Goal: Information Seeking & Learning: Get advice/opinions

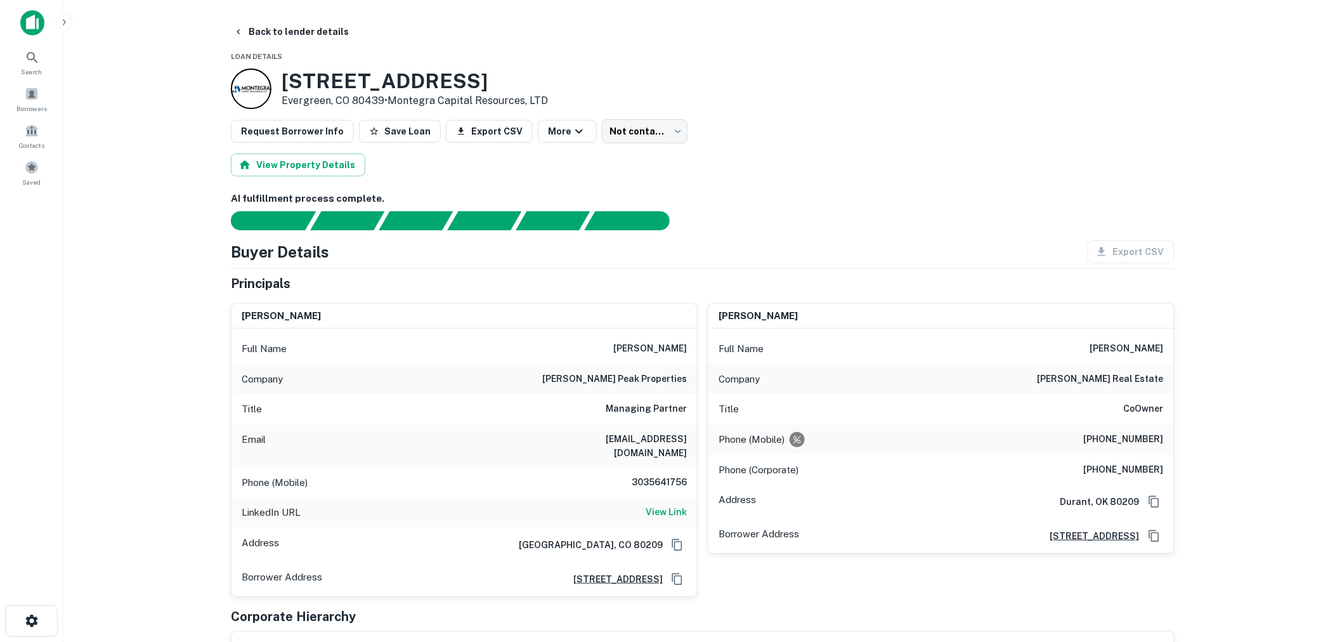
click at [36, 23] on img at bounding box center [32, 22] width 24 height 25
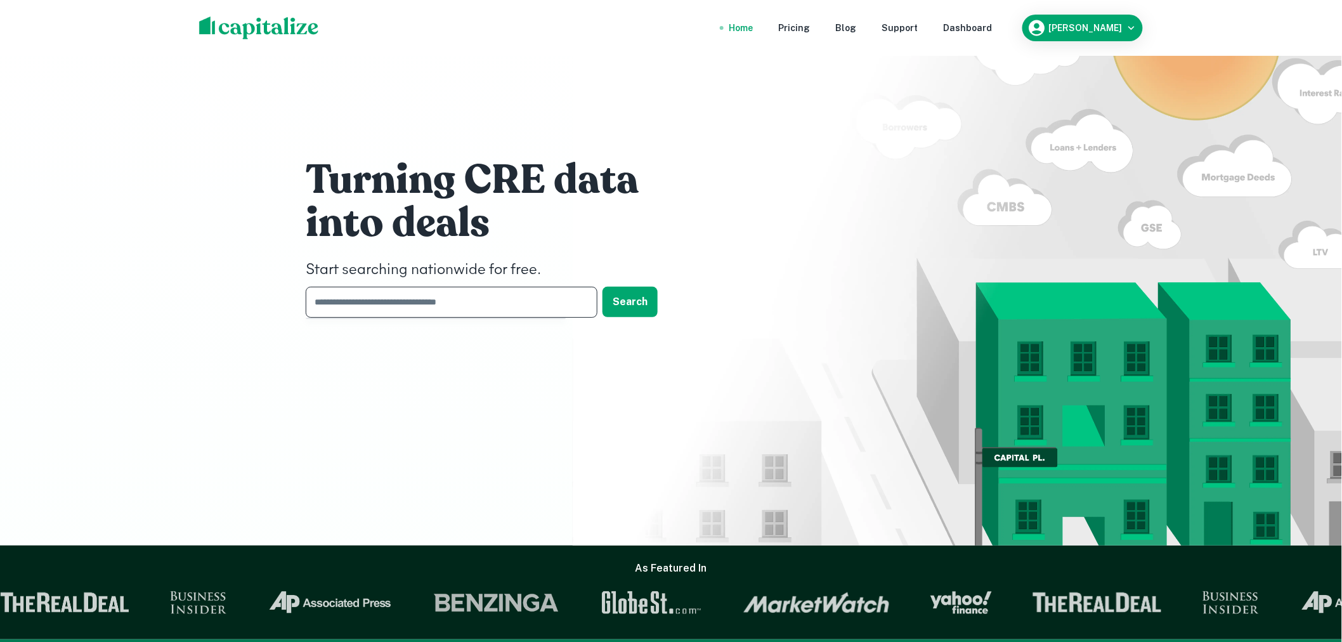
click at [533, 304] on input "text" at bounding box center [447, 302] width 283 height 31
type input "*****"
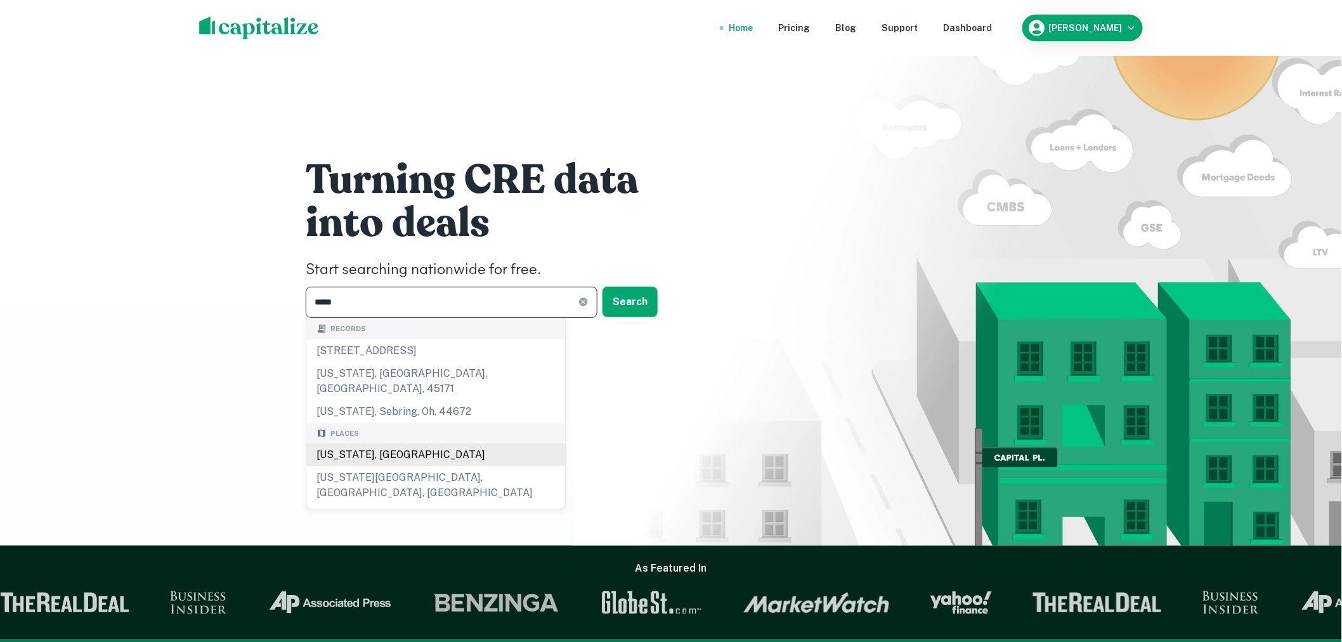
click at [410, 443] on div "[US_STATE], [GEOGRAPHIC_DATA]" at bounding box center [435, 454] width 259 height 23
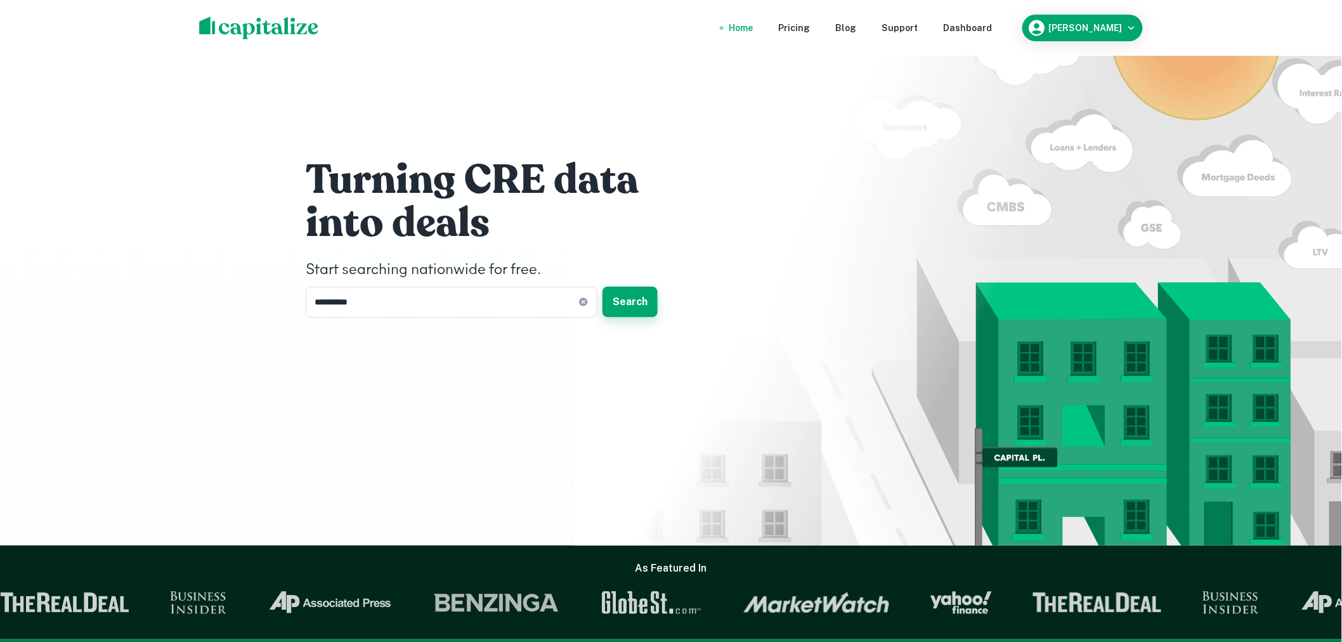
click at [633, 307] on button "Search" at bounding box center [629, 302] width 55 height 30
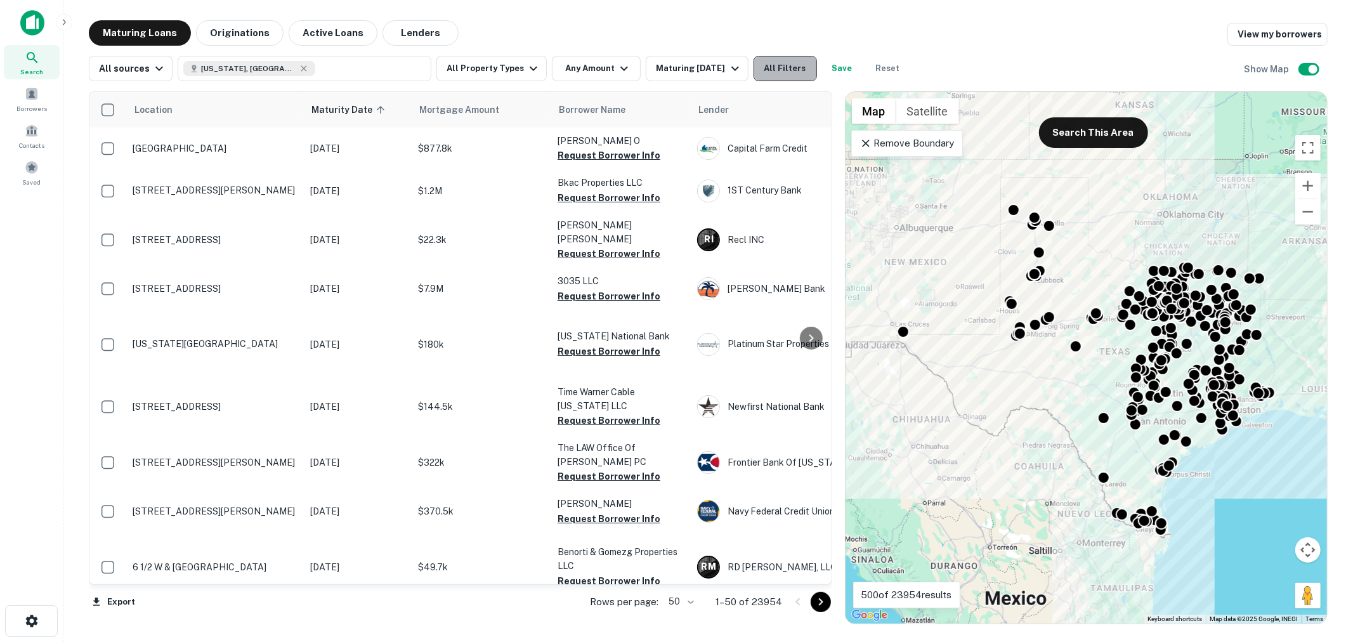
click at [784, 60] on button "All Filters" at bounding box center [784, 68] width 63 height 25
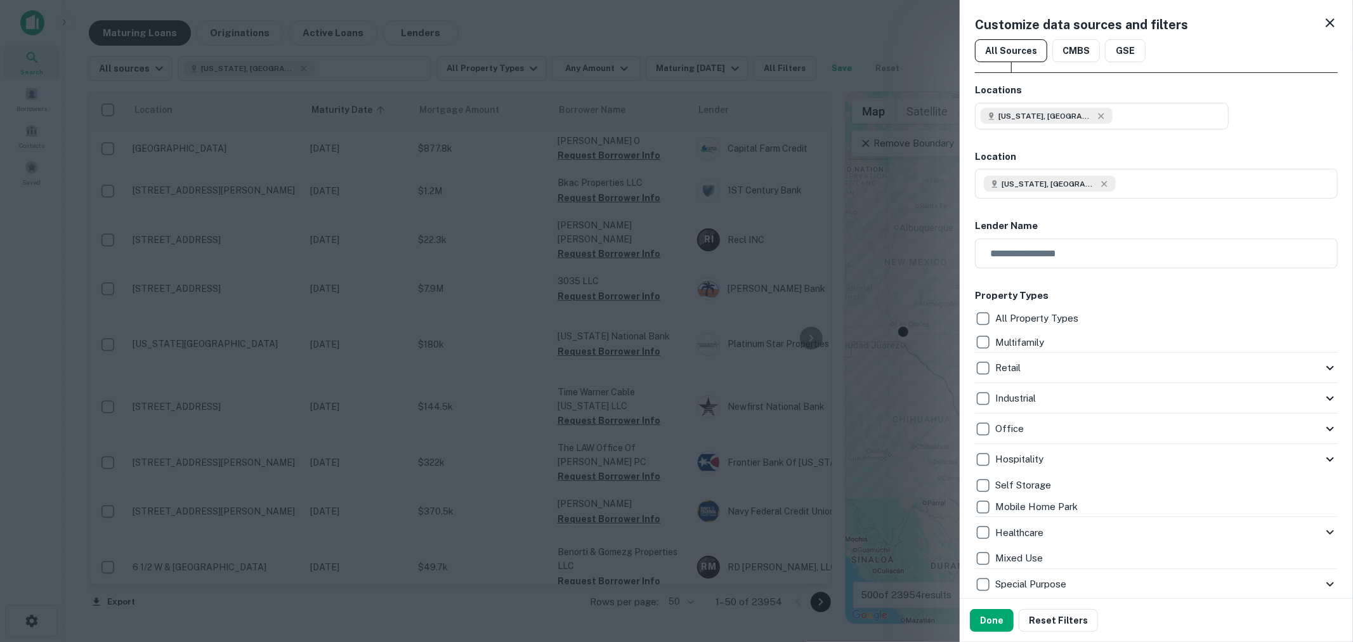
click at [973, 344] on div "Customize data sources and filters All Sources CMBS GSE Locations [US_STATE], […" at bounding box center [1155, 299] width 393 height 598
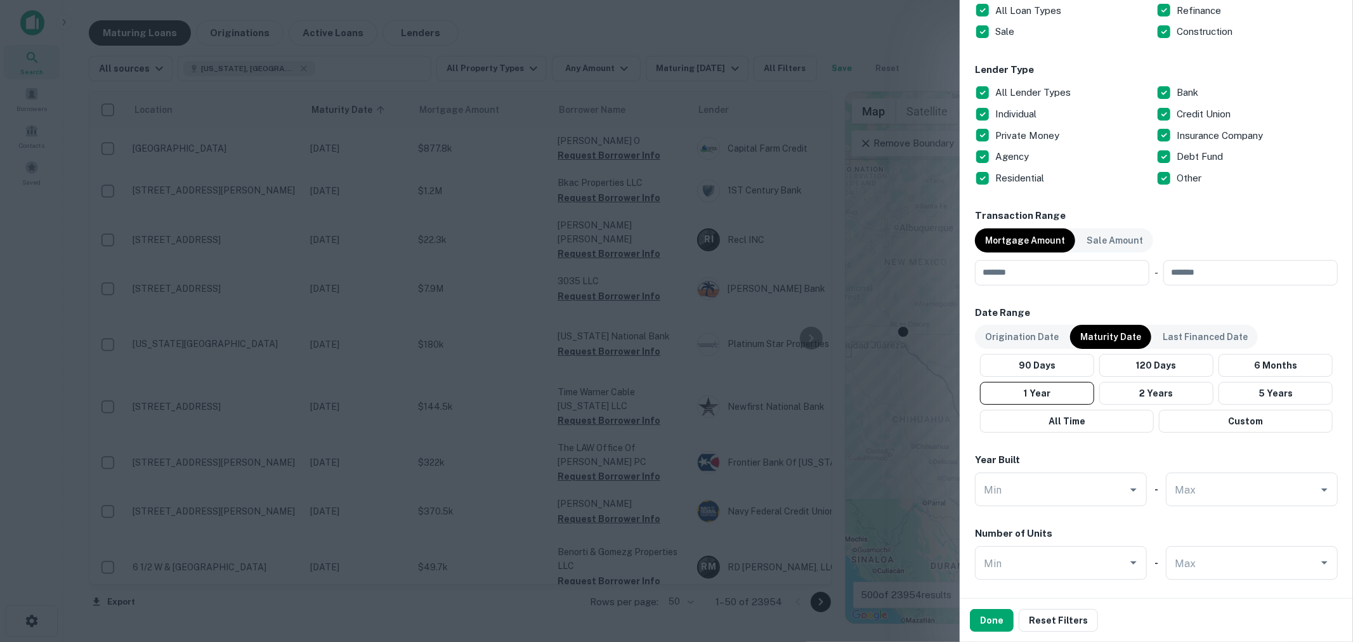
scroll to position [751, 0]
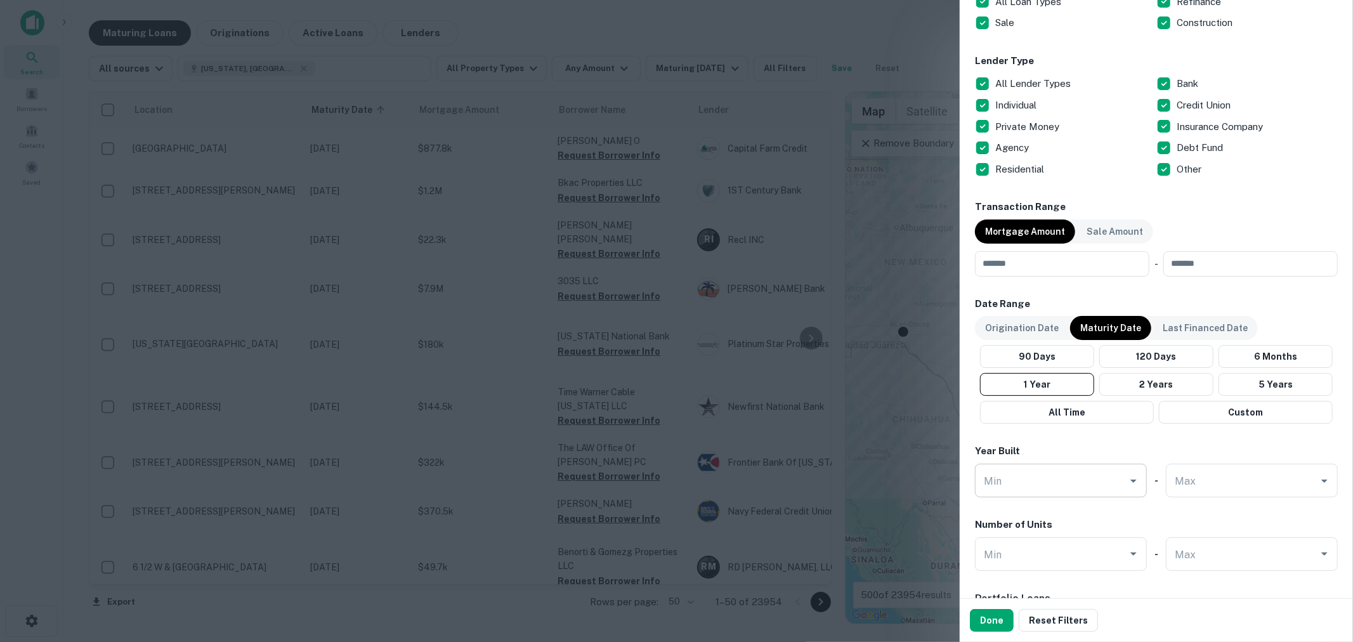
click at [1032, 479] on input "Min" at bounding box center [1050, 480] width 141 height 22
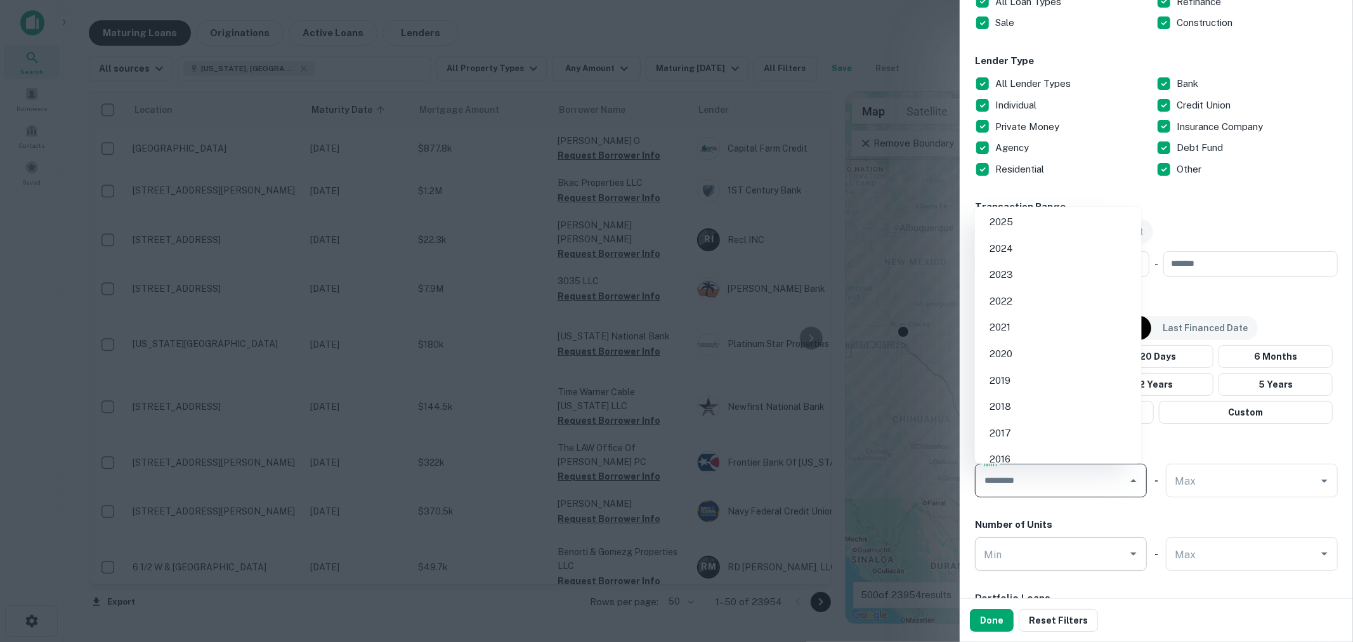
click at [1044, 552] on input "Min" at bounding box center [1050, 554] width 141 height 22
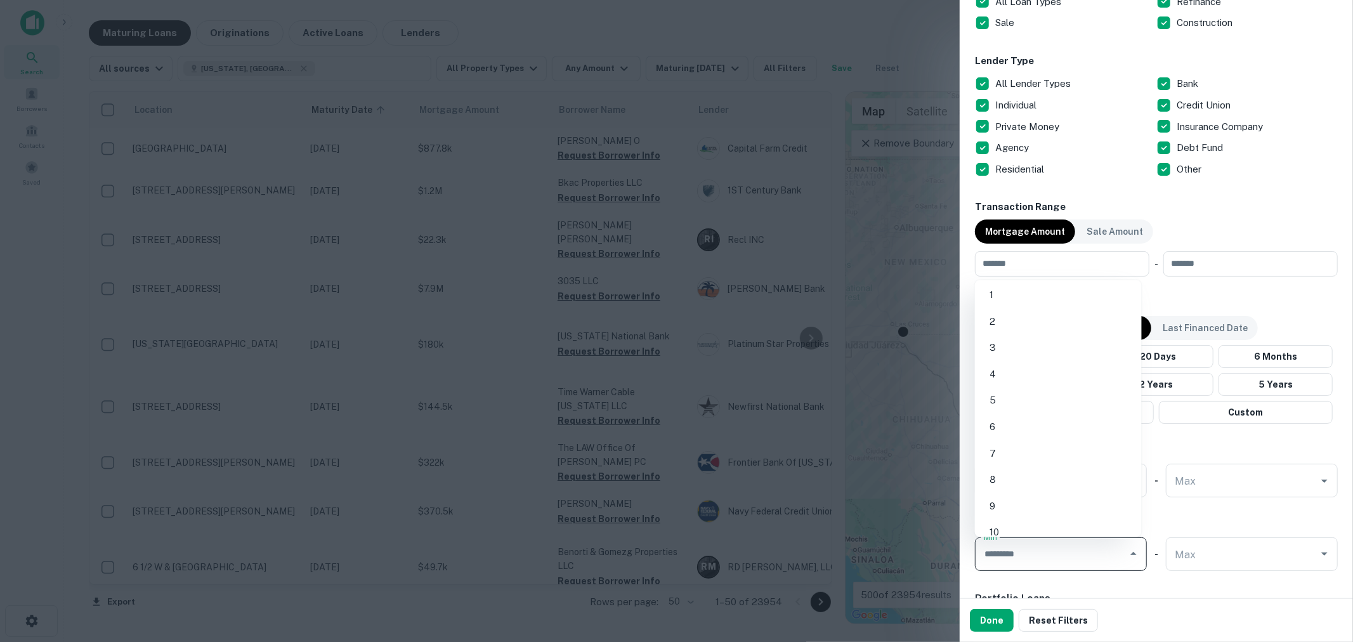
click at [1252, 507] on div "Locations [US_STATE], [GEOGRAPHIC_DATA] Location [US_STATE], [GEOGRAPHIC_DATA] …" at bounding box center [1156, 91] width 363 height 1518
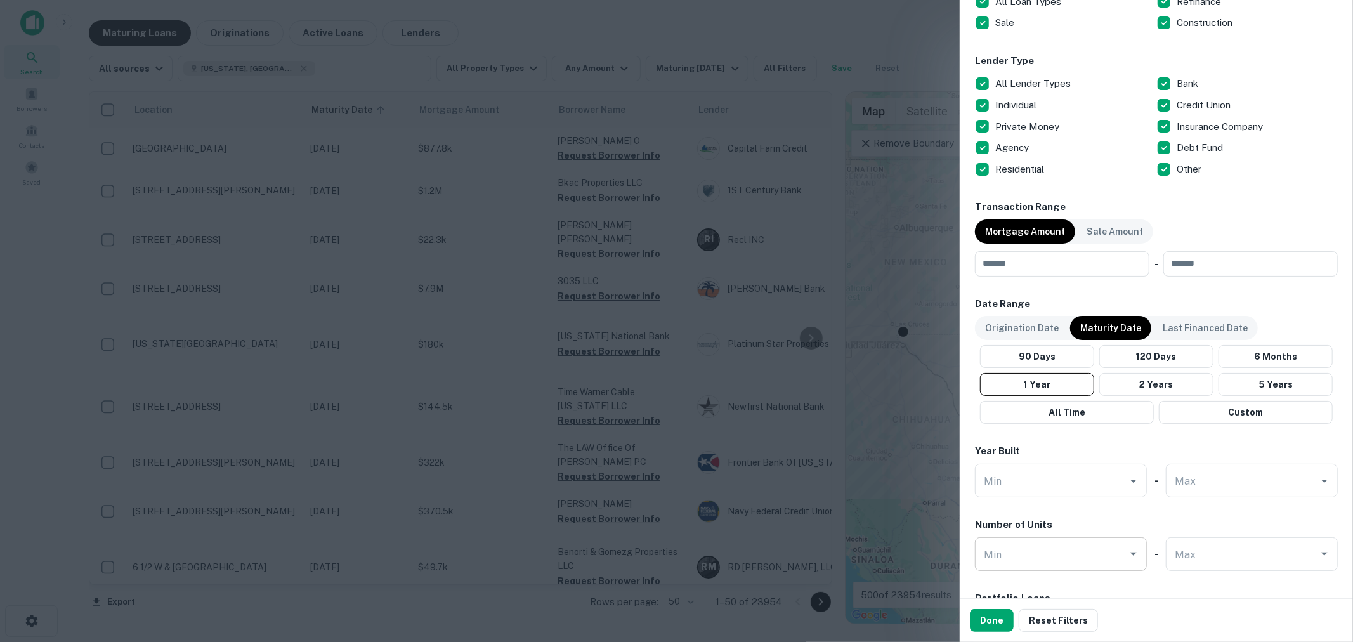
click at [1079, 559] on input "Min" at bounding box center [1050, 554] width 141 height 22
type input "**"
click at [1079, 559] on input "Min" at bounding box center [1050, 554] width 141 height 22
click at [1060, 464] on li "50" at bounding box center [1058, 469] width 157 height 23
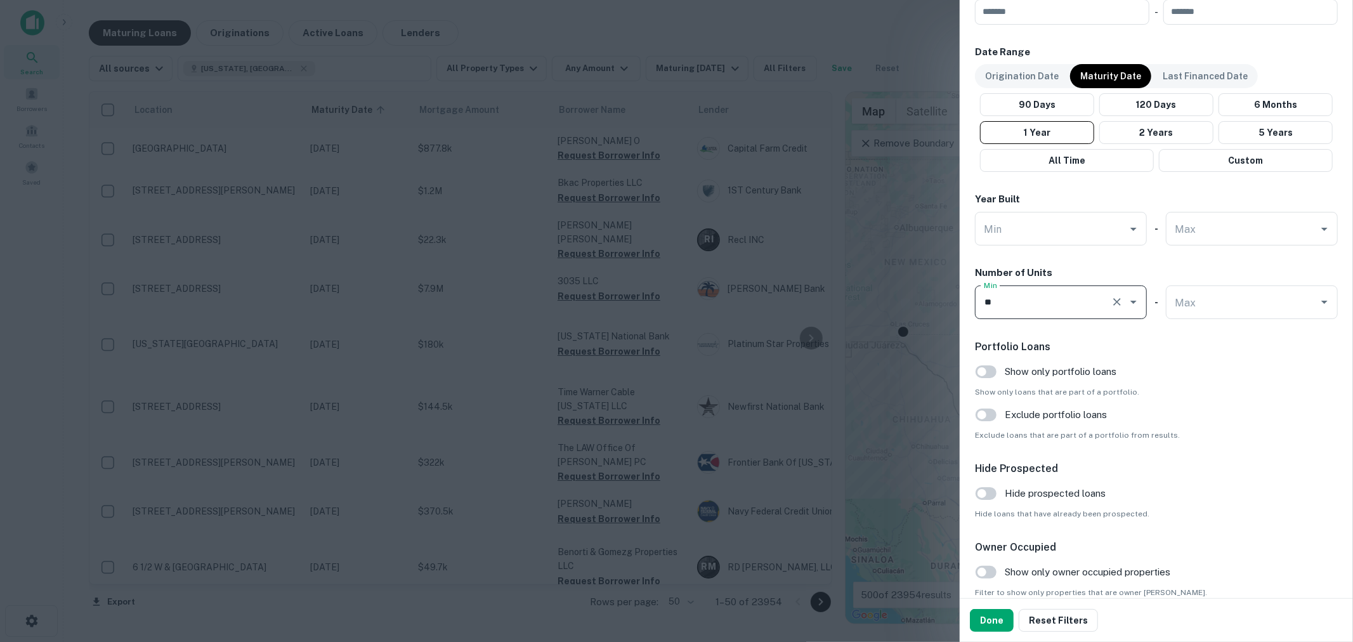
scroll to position [1063, 0]
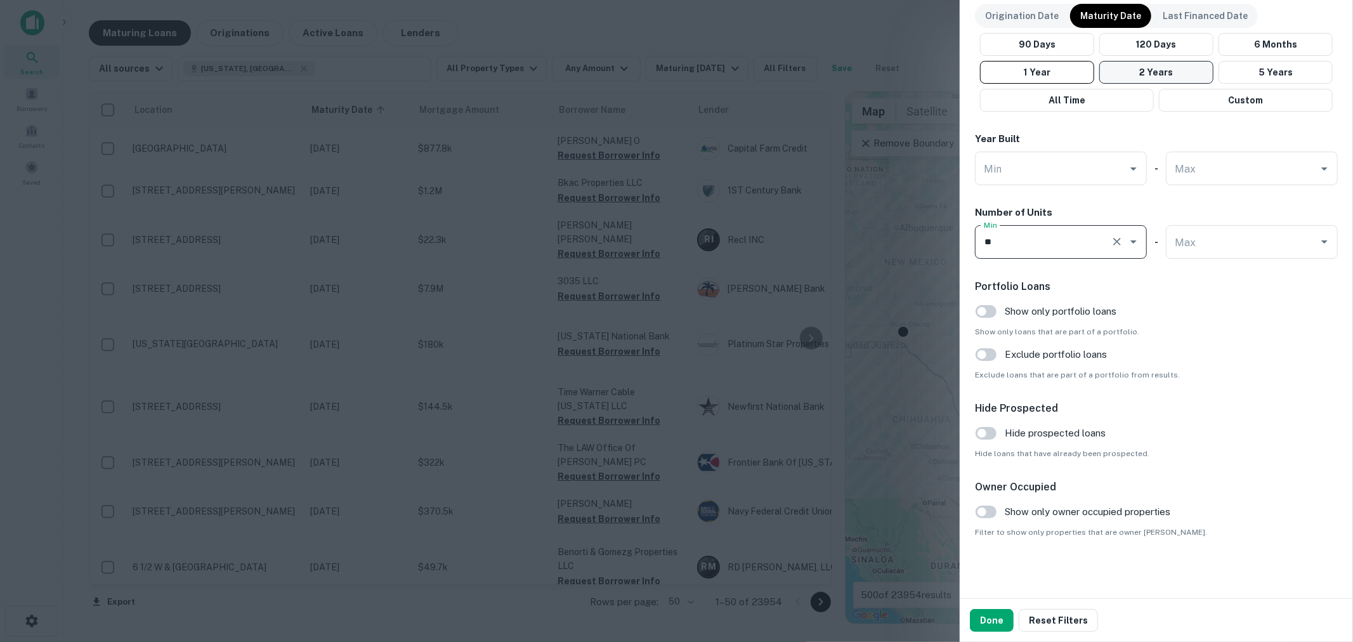
type input "**"
click at [986, 613] on button "Done" at bounding box center [992, 620] width 44 height 23
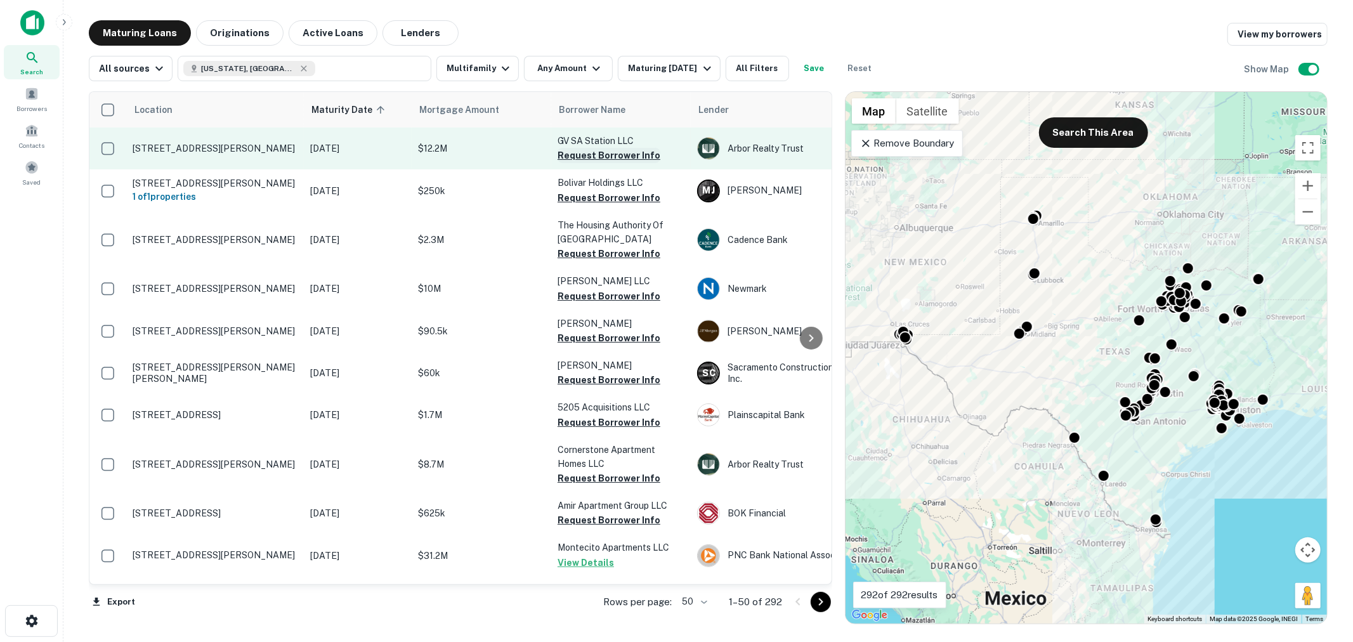
click at [621, 159] on button "Request Borrower Info" at bounding box center [608, 155] width 103 height 15
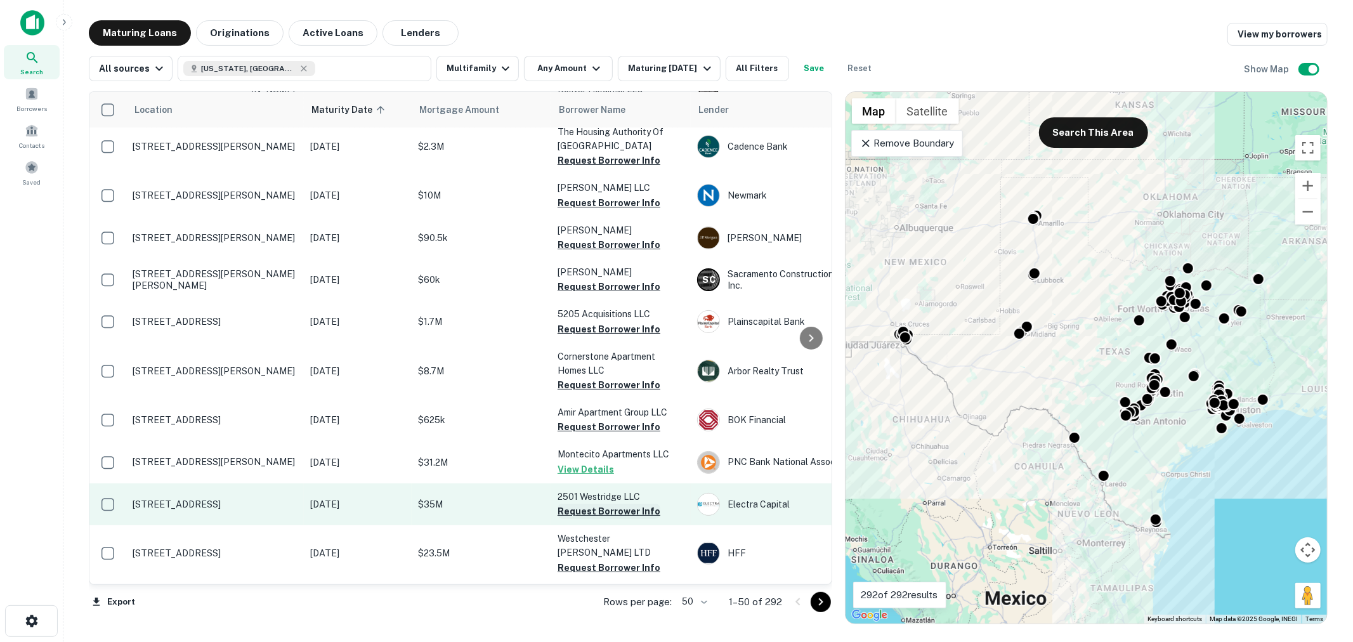
scroll to position [188, 0]
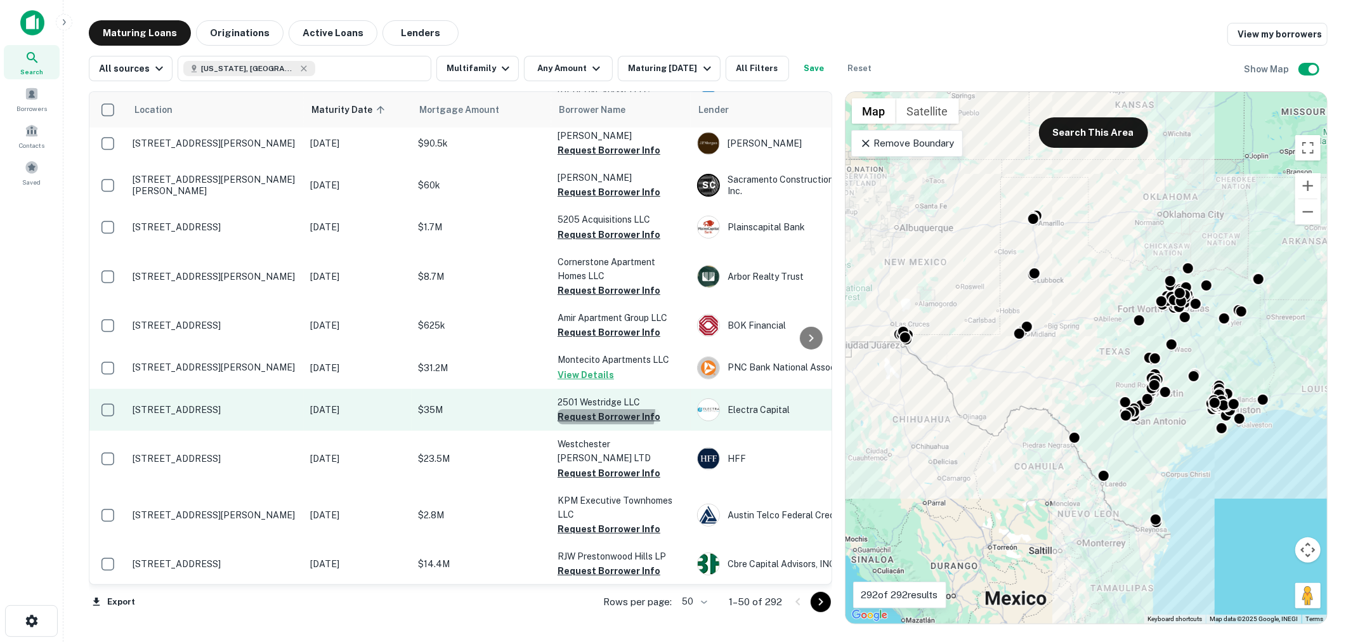
click at [604, 409] on button "Request Borrower Info" at bounding box center [608, 416] width 103 height 15
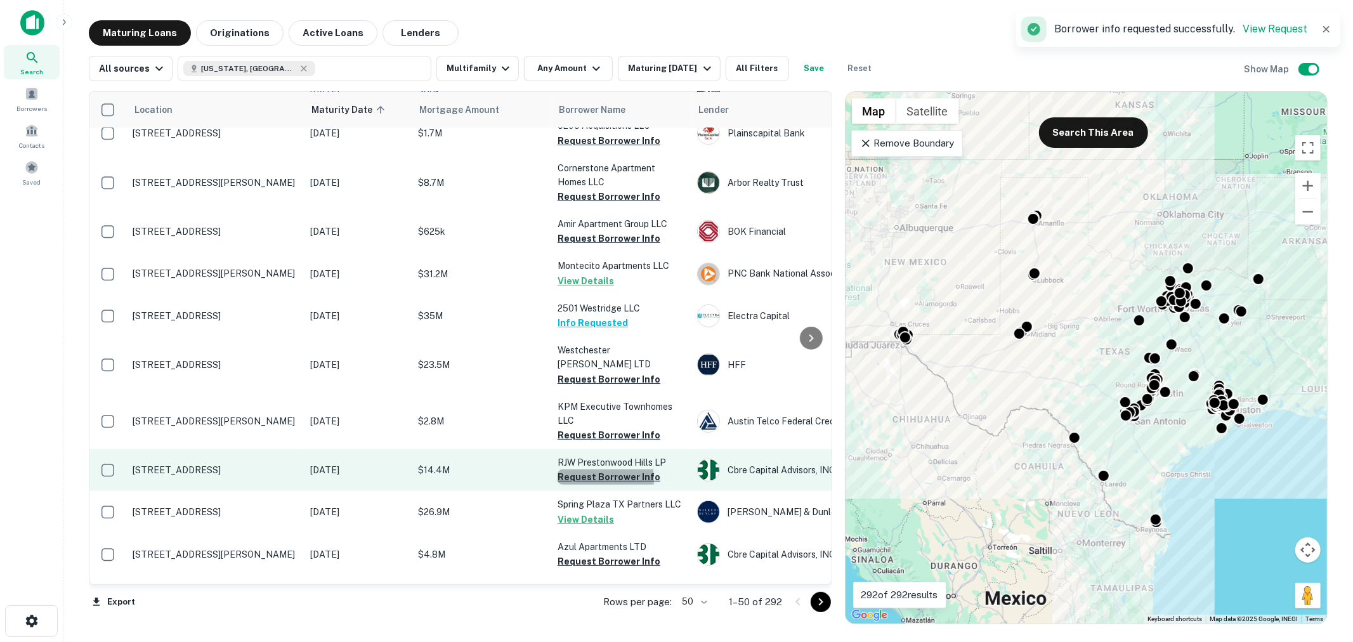
click at [591, 469] on button "Request Borrower Info" at bounding box center [608, 476] width 103 height 15
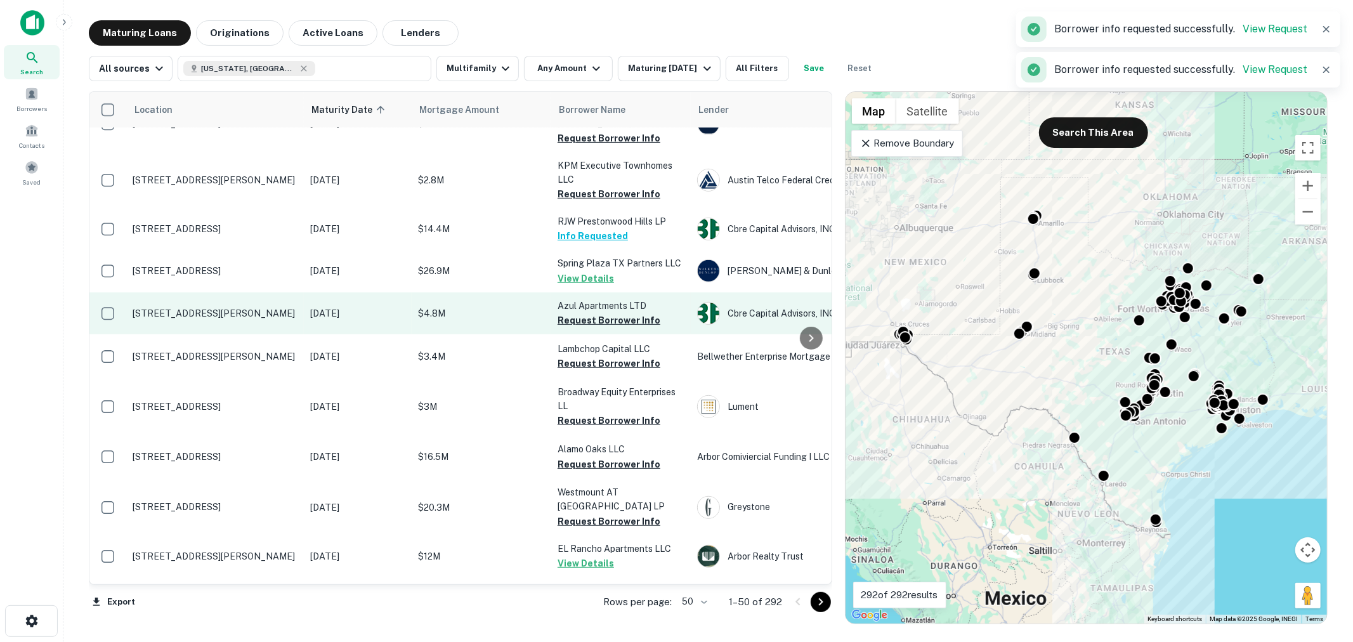
scroll to position [563, 0]
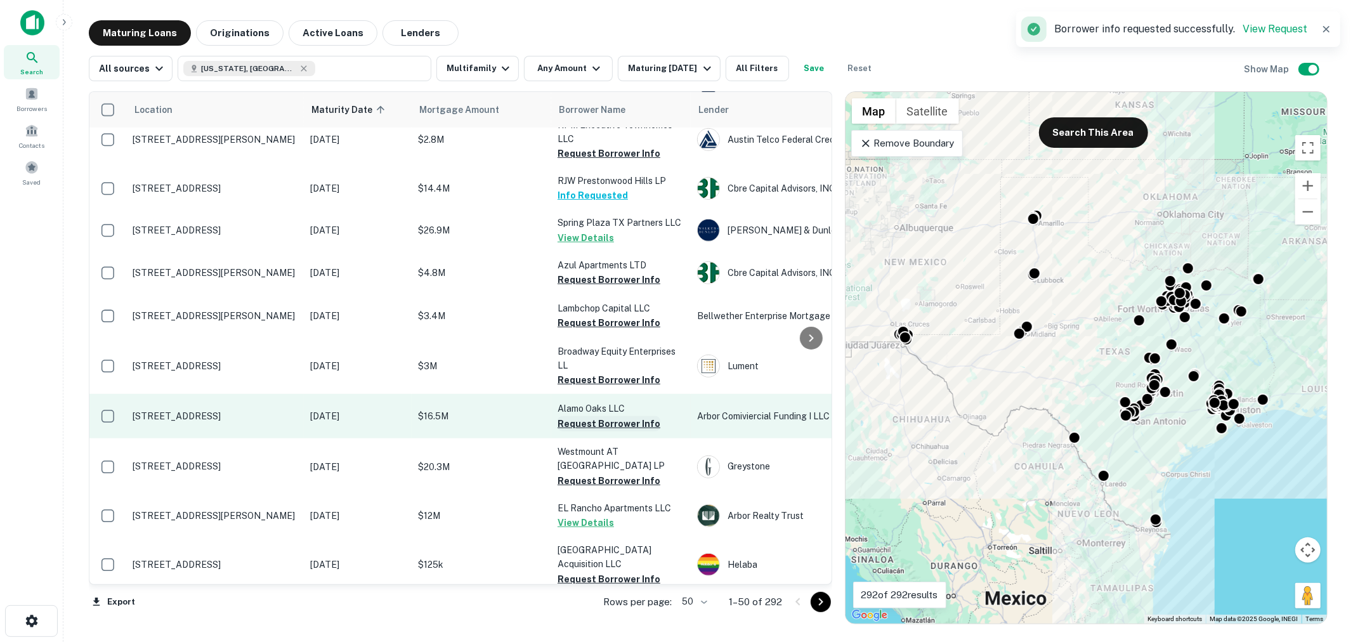
click at [612, 416] on button "Request Borrower Info" at bounding box center [608, 423] width 103 height 15
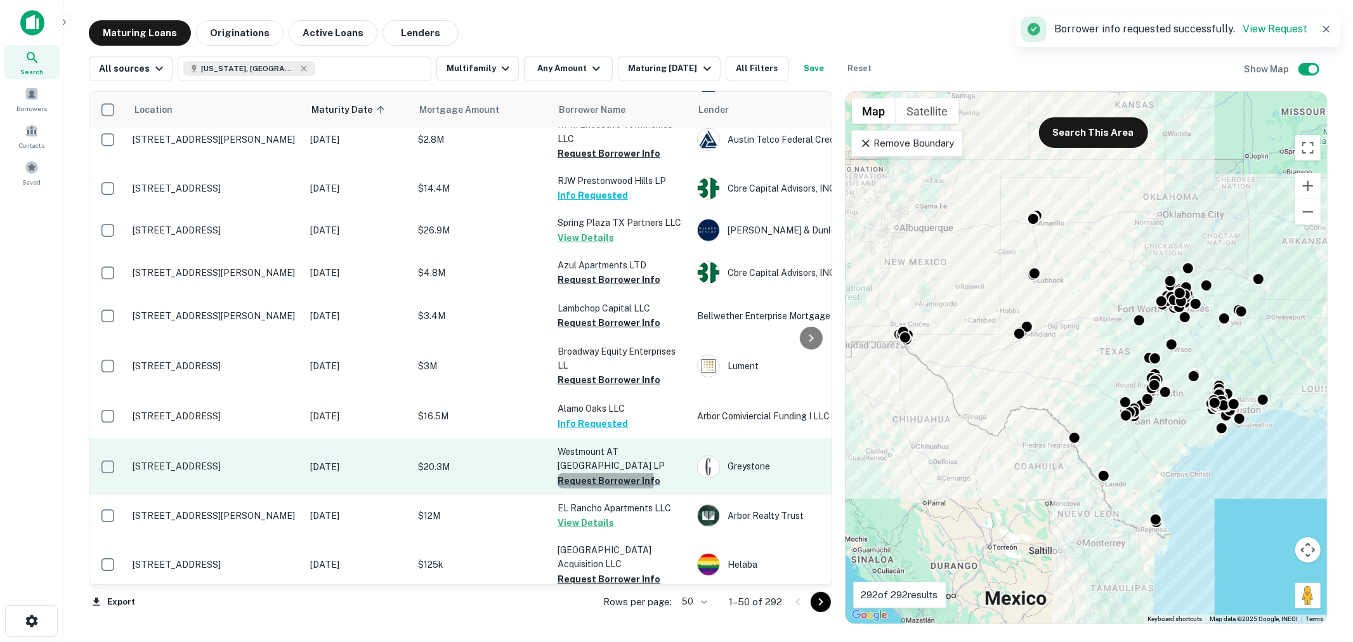
click at [604, 473] on button "Request Borrower Info" at bounding box center [608, 480] width 103 height 15
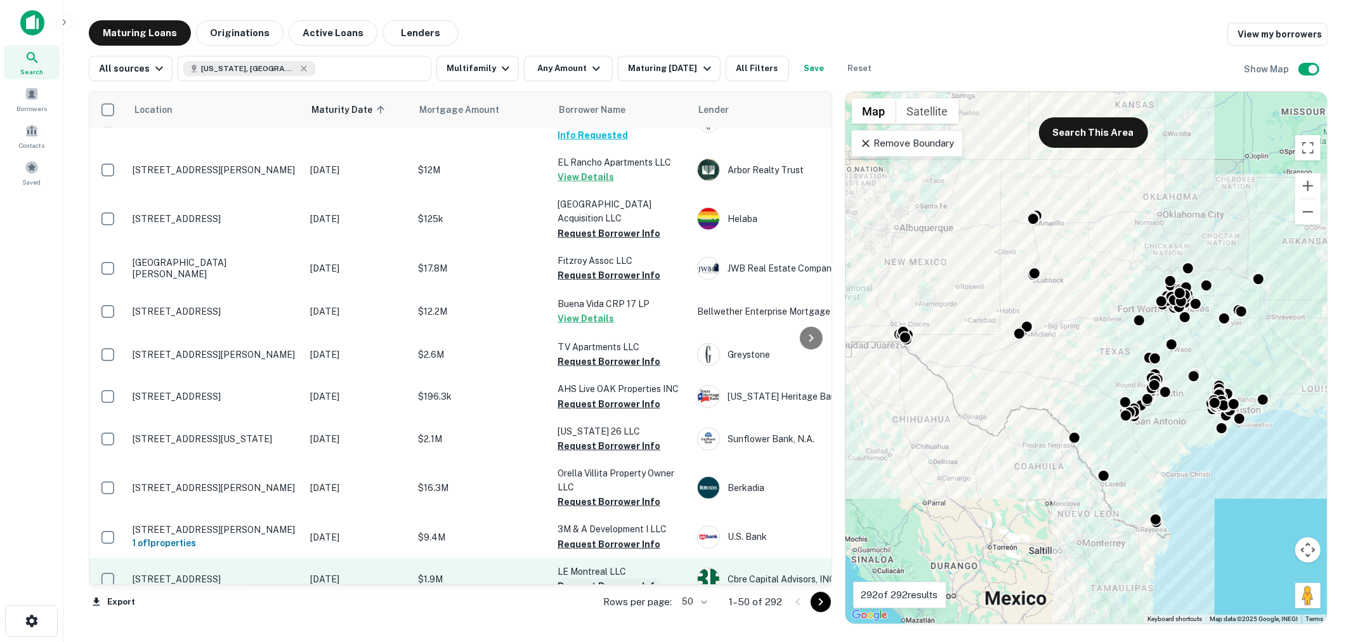
scroll to position [939, 0]
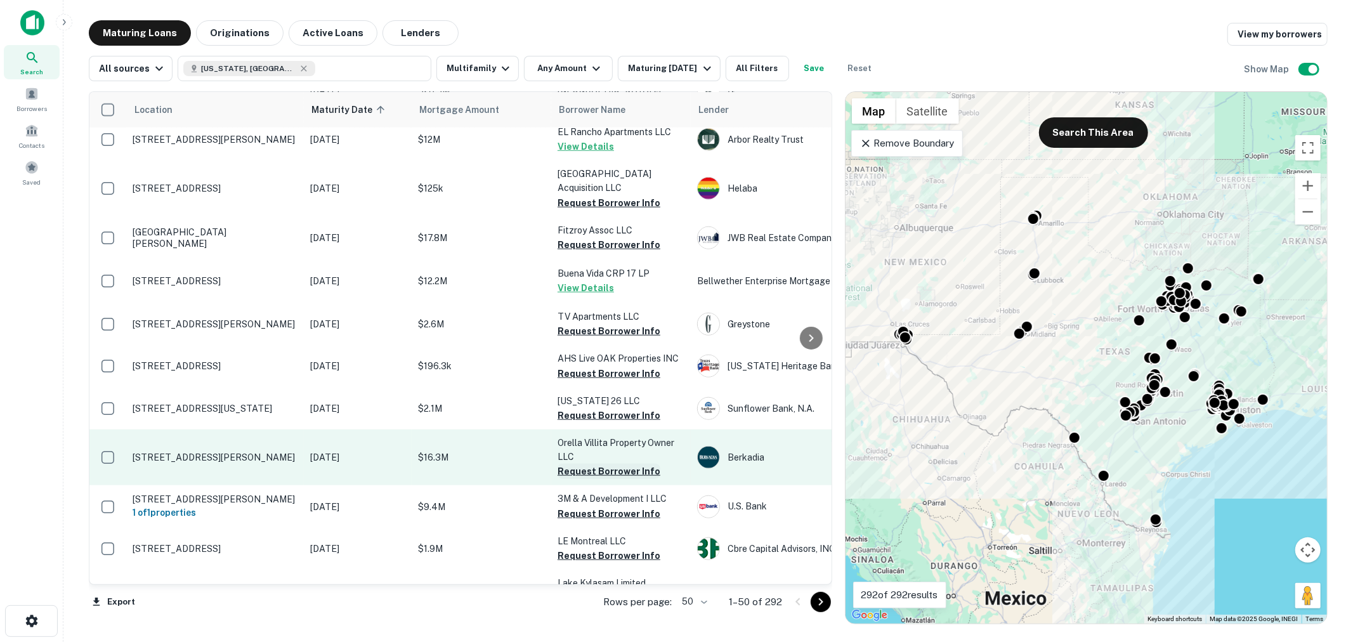
click at [604, 464] on button "Request Borrower Info" at bounding box center [608, 471] width 103 height 15
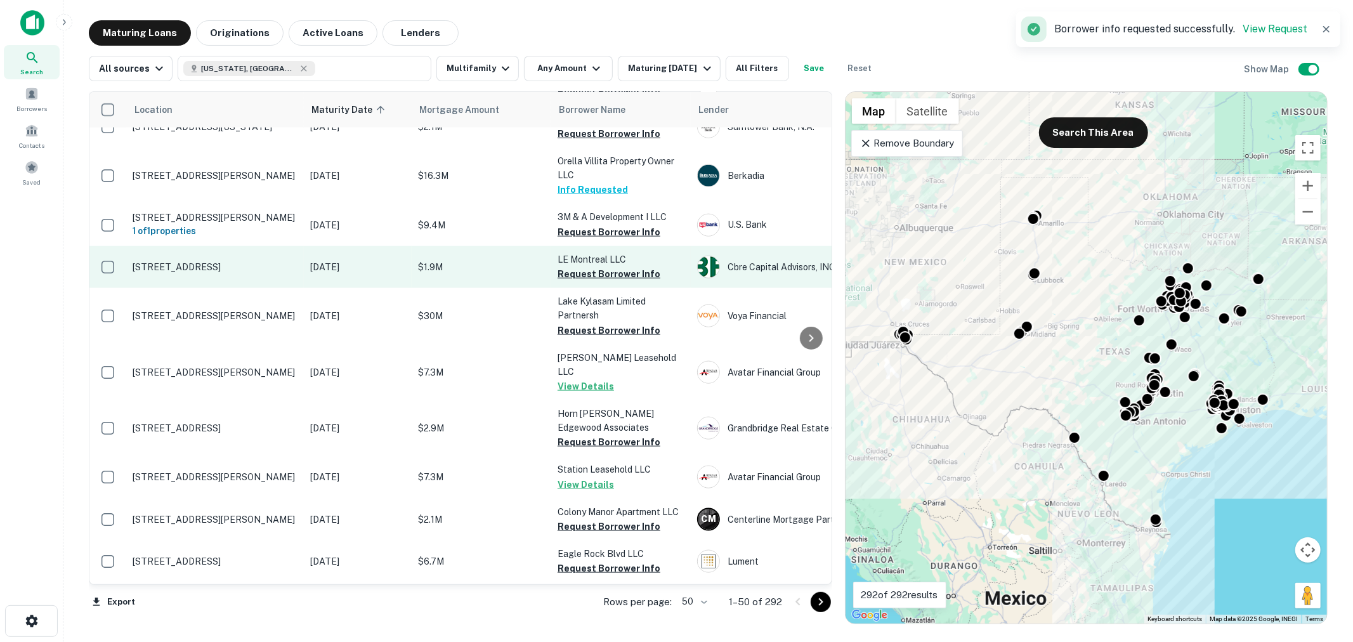
scroll to position [1315, 0]
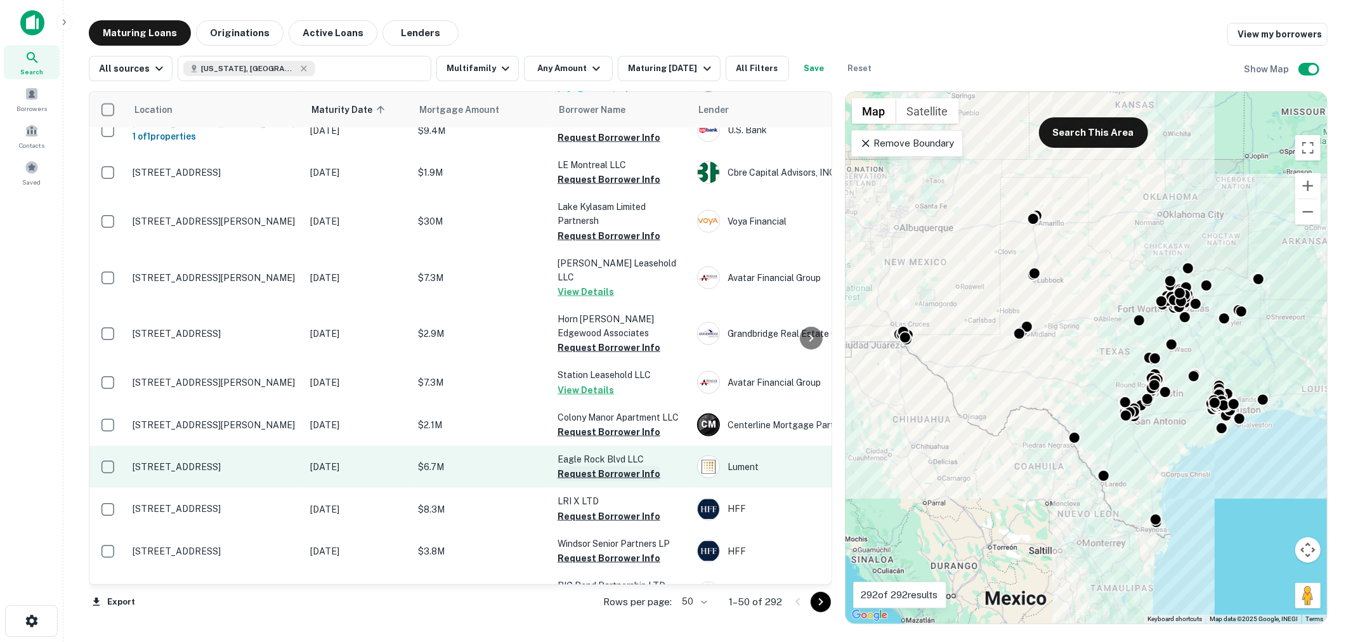
click at [597, 466] on button "Request Borrower Info" at bounding box center [608, 473] width 103 height 15
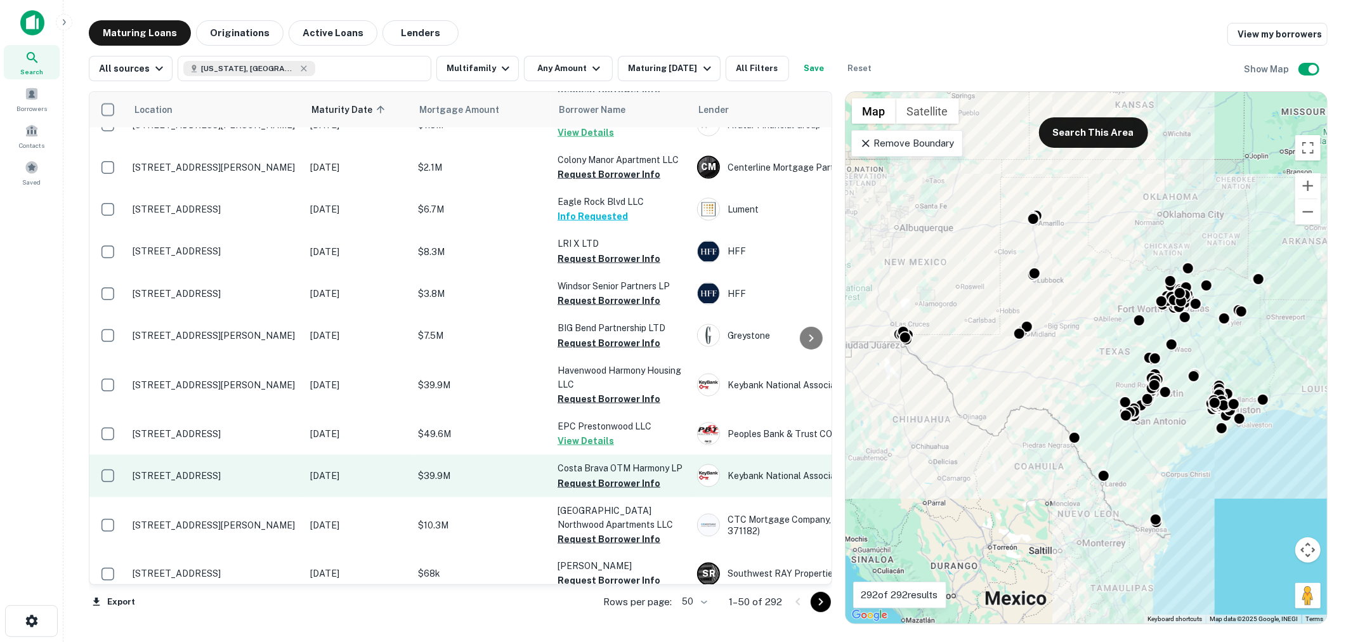
scroll to position [1597, 0]
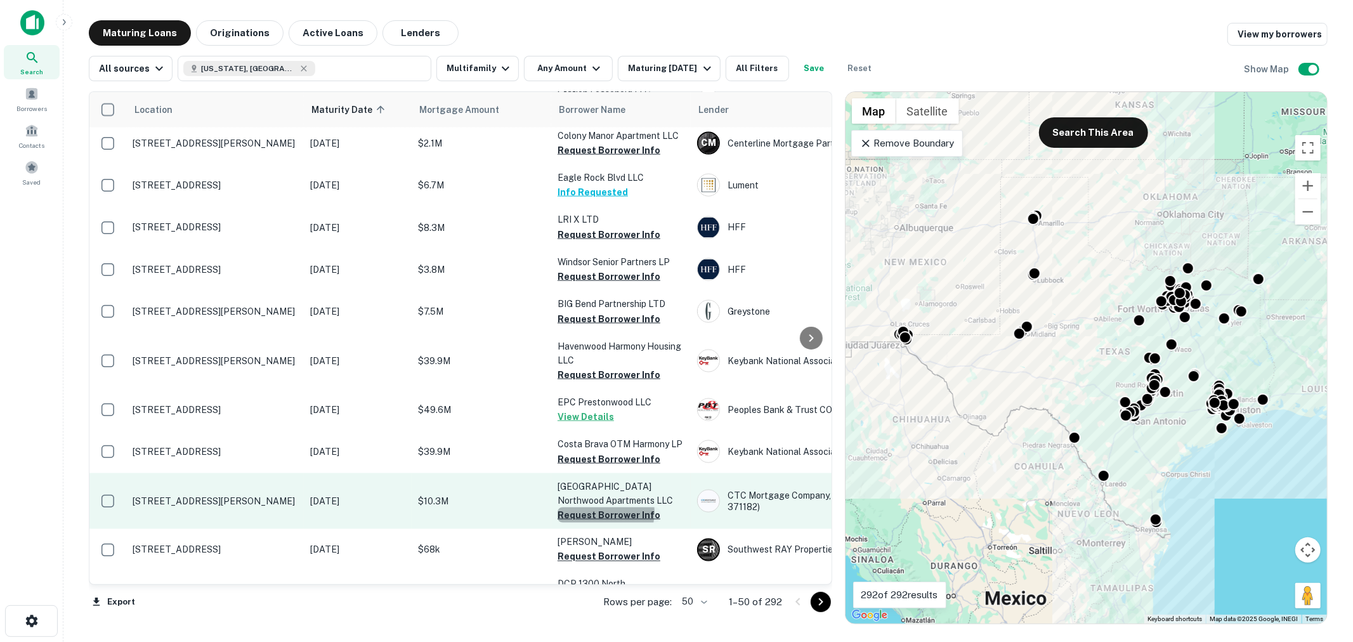
click at [603, 507] on button "Request Borrower Info" at bounding box center [608, 514] width 103 height 15
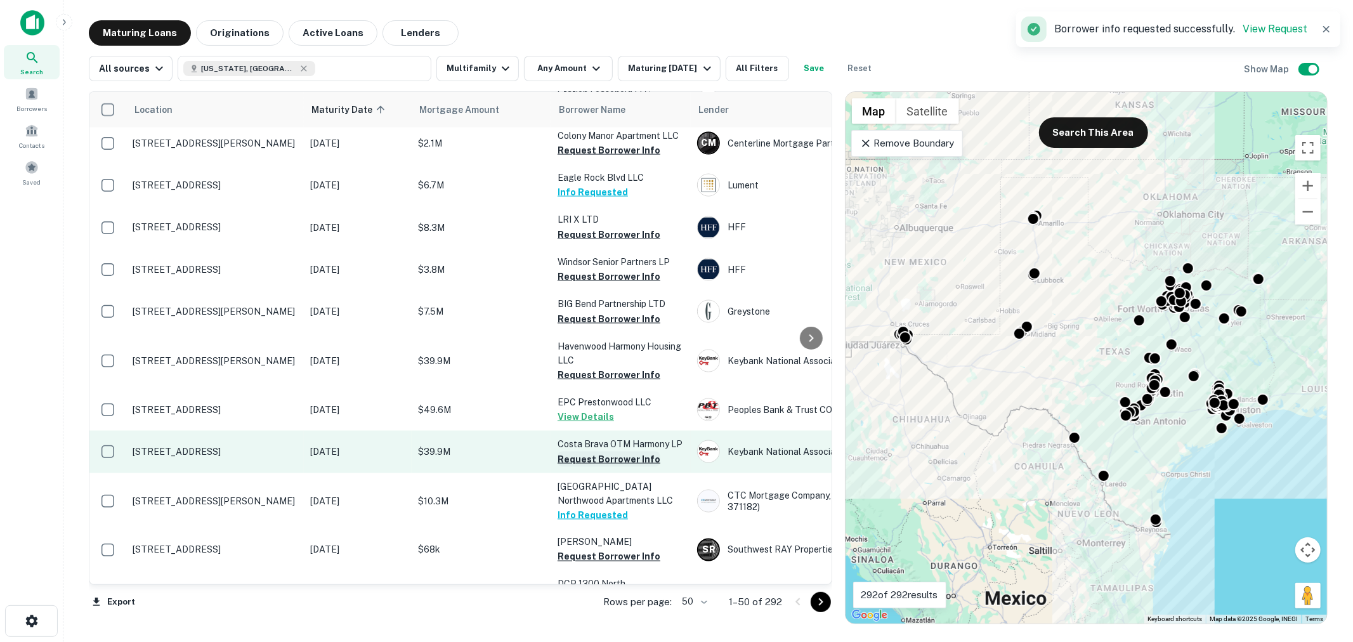
click at [618, 452] on button "Request Borrower Info" at bounding box center [608, 459] width 103 height 15
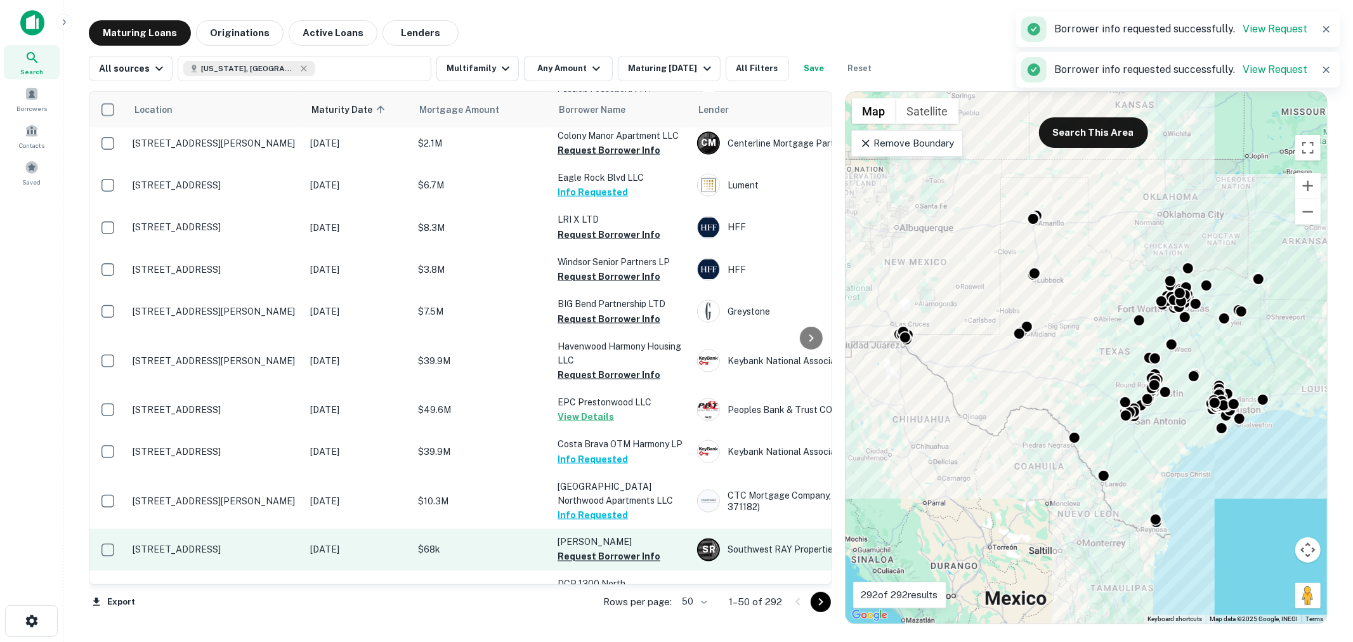
scroll to position [1691, 0]
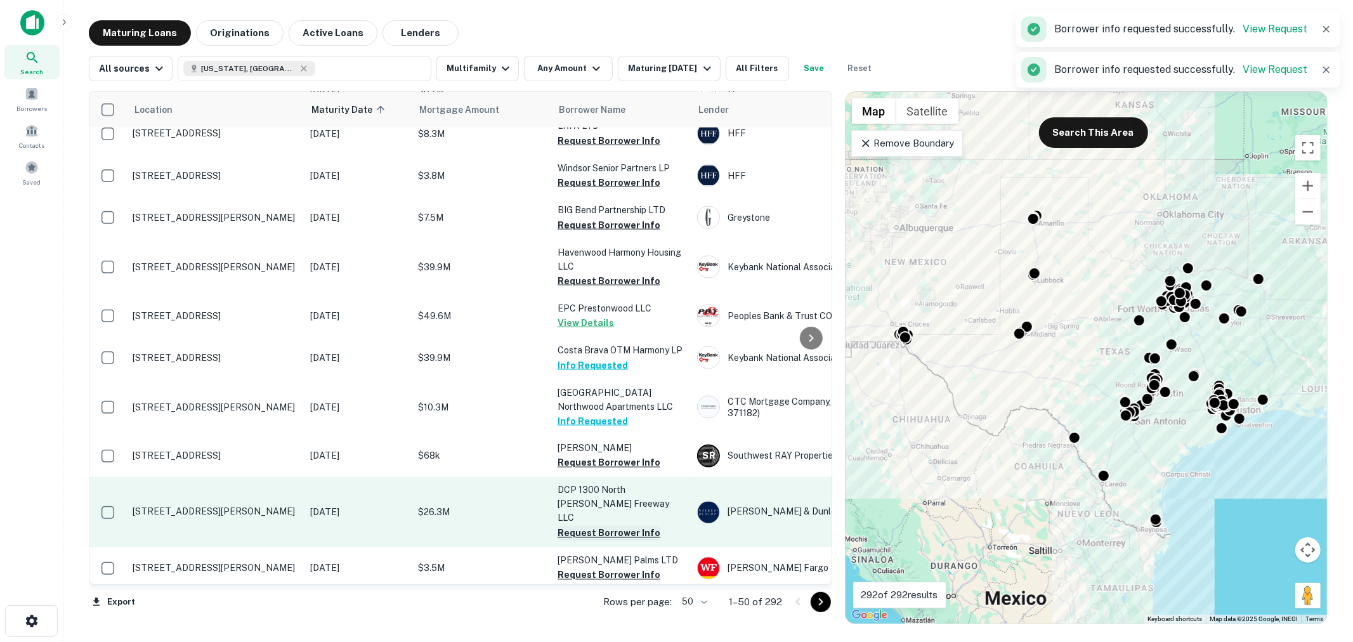
click at [606, 526] on button "Request Borrower Info" at bounding box center [608, 533] width 103 height 15
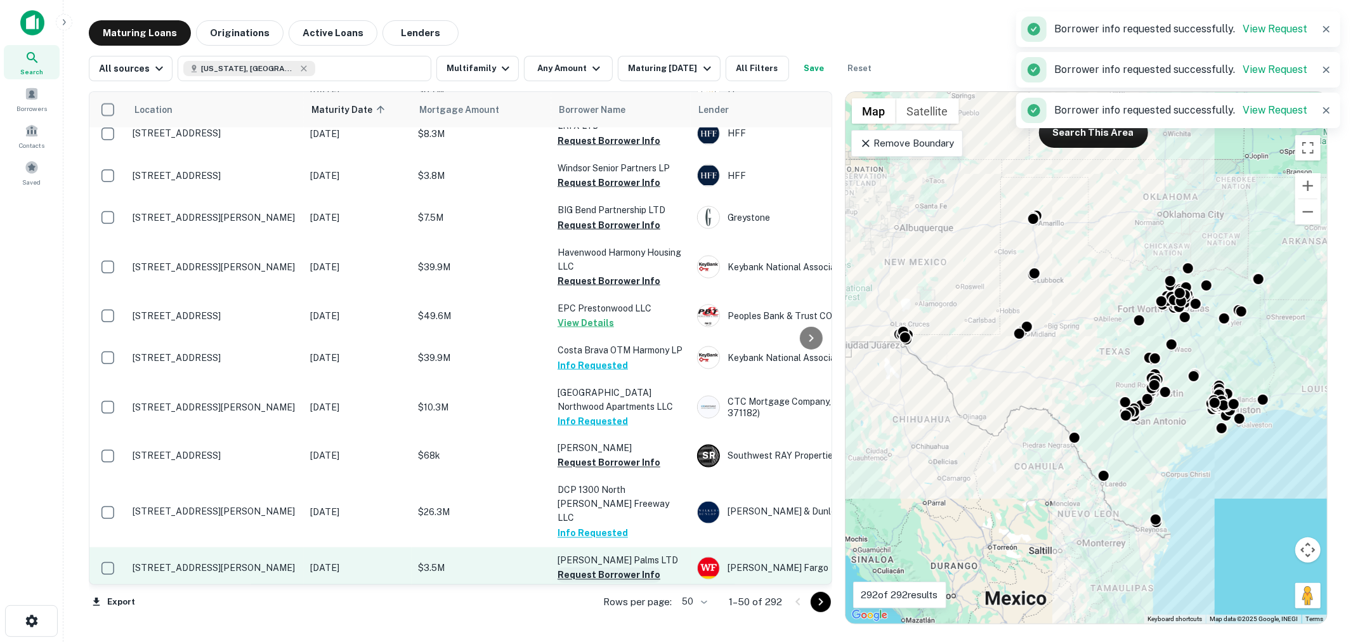
scroll to position [1785, 0]
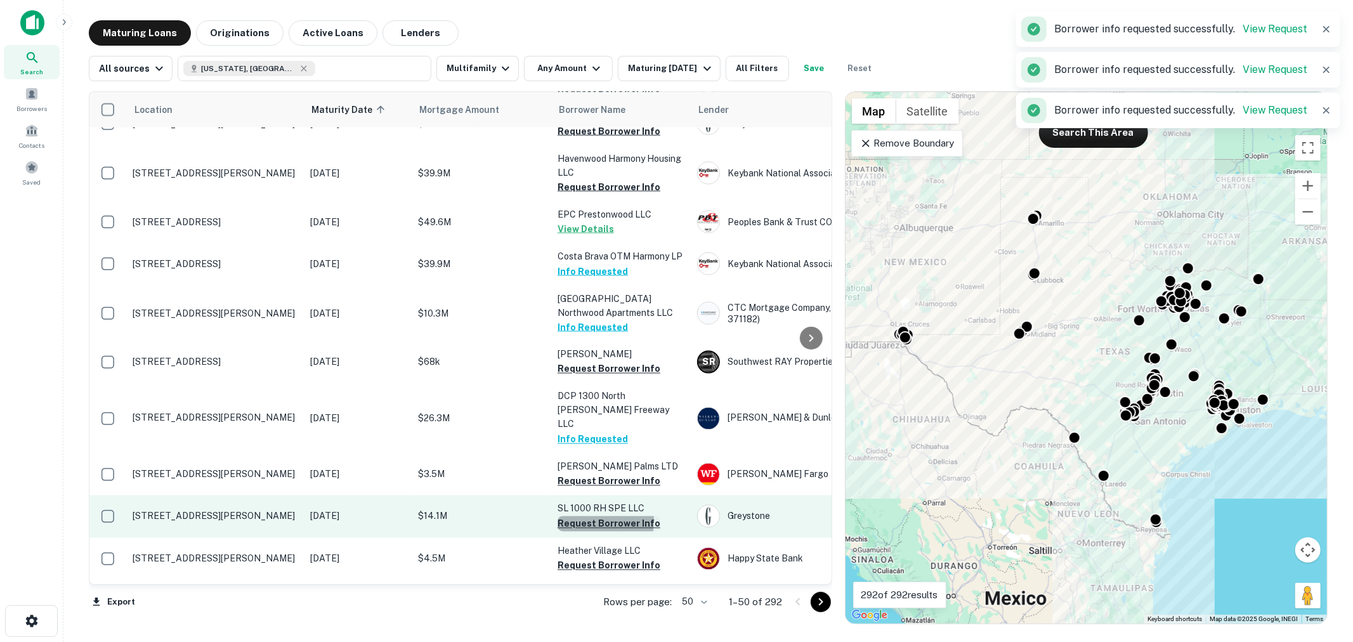
click at [586, 516] on button "Request Borrower Info" at bounding box center [608, 523] width 103 height 15
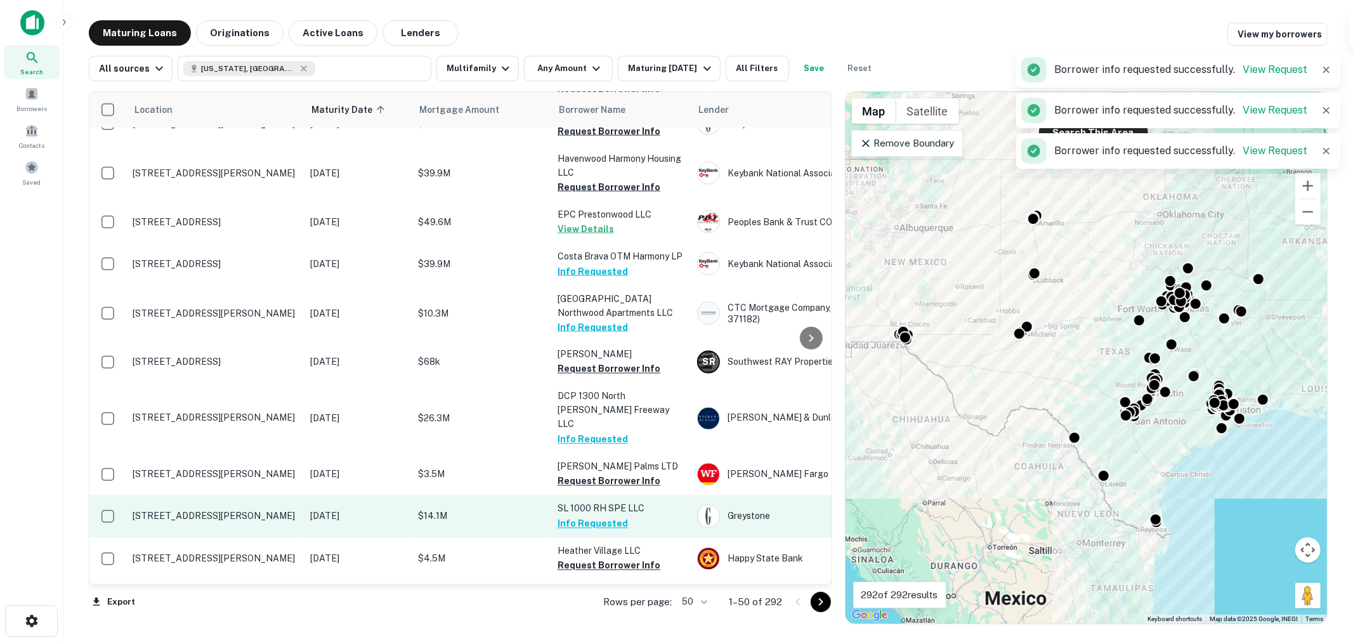
scroll to position [1820, 0]
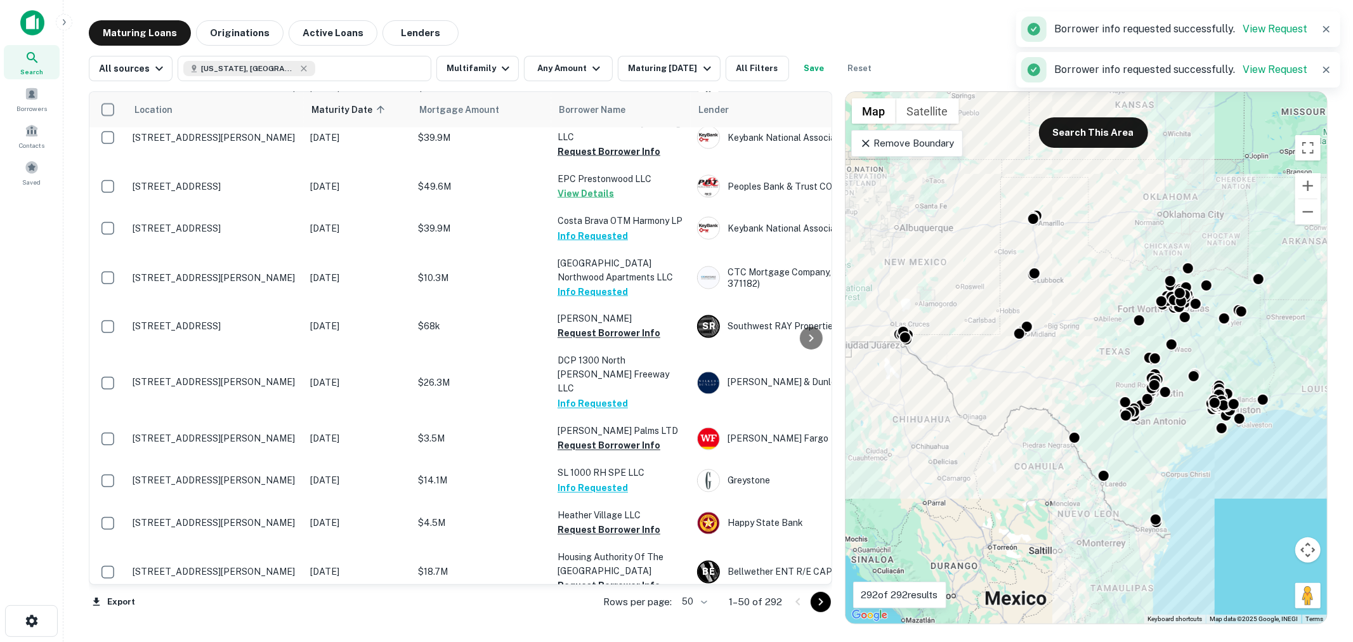
click at [603, 621] on button "Request Borrower Info" at bounding box center [608, 628] width 103 height 15
click at [800, 602] on div at bounding box center [809, 602] width 43 height 20
click at [814, 602] on icon "Go to next page" at bounding box center [820, 601] width 15 height 15
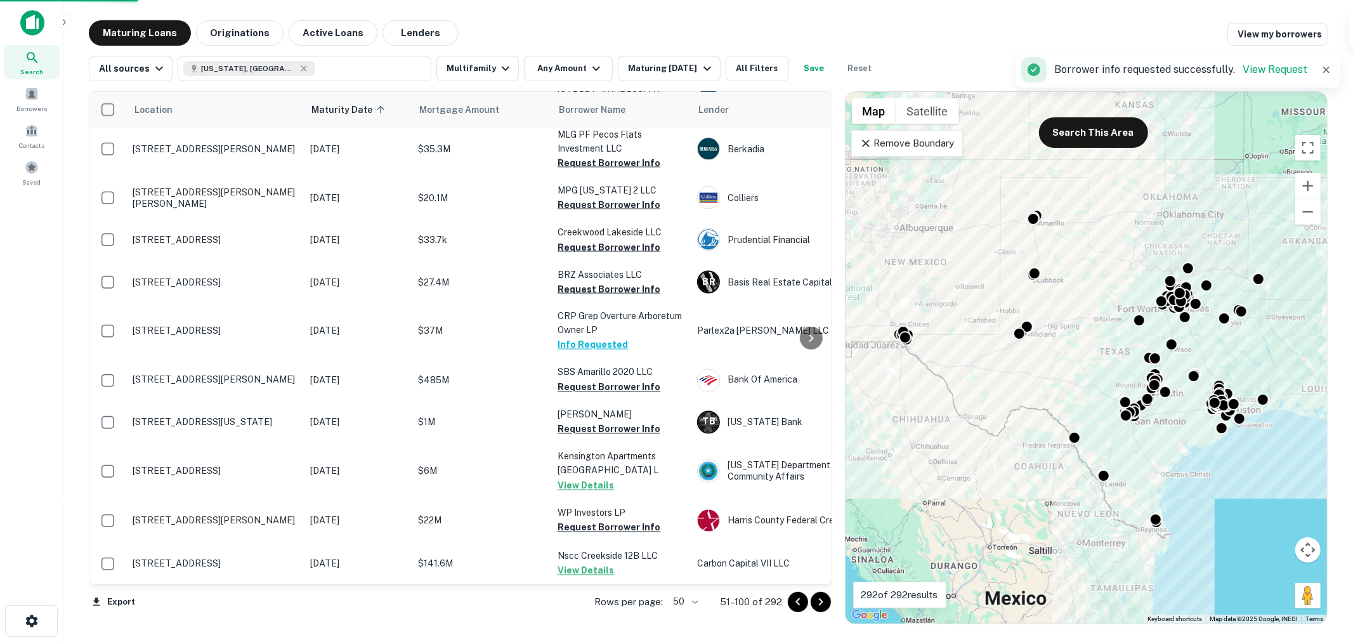
scroll to position [1783, 0]
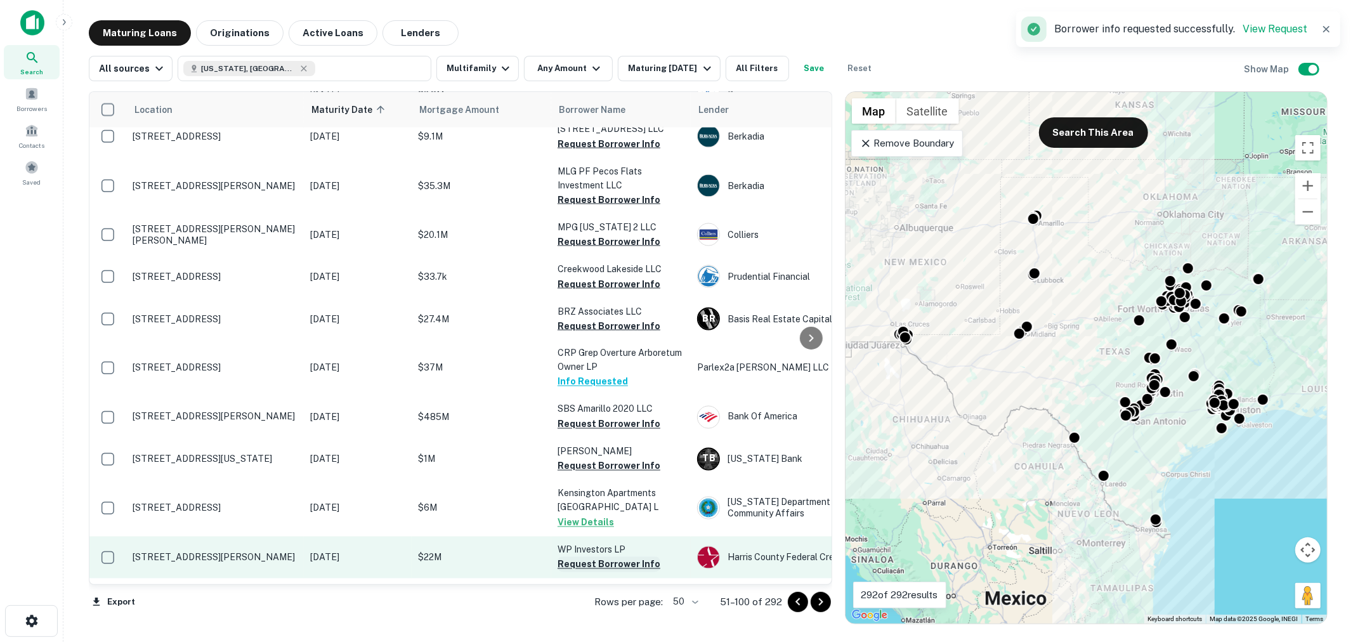
click at [608, 557] on button "Request Borrower Info" at bounding box center [608, 564] width 103 height 15
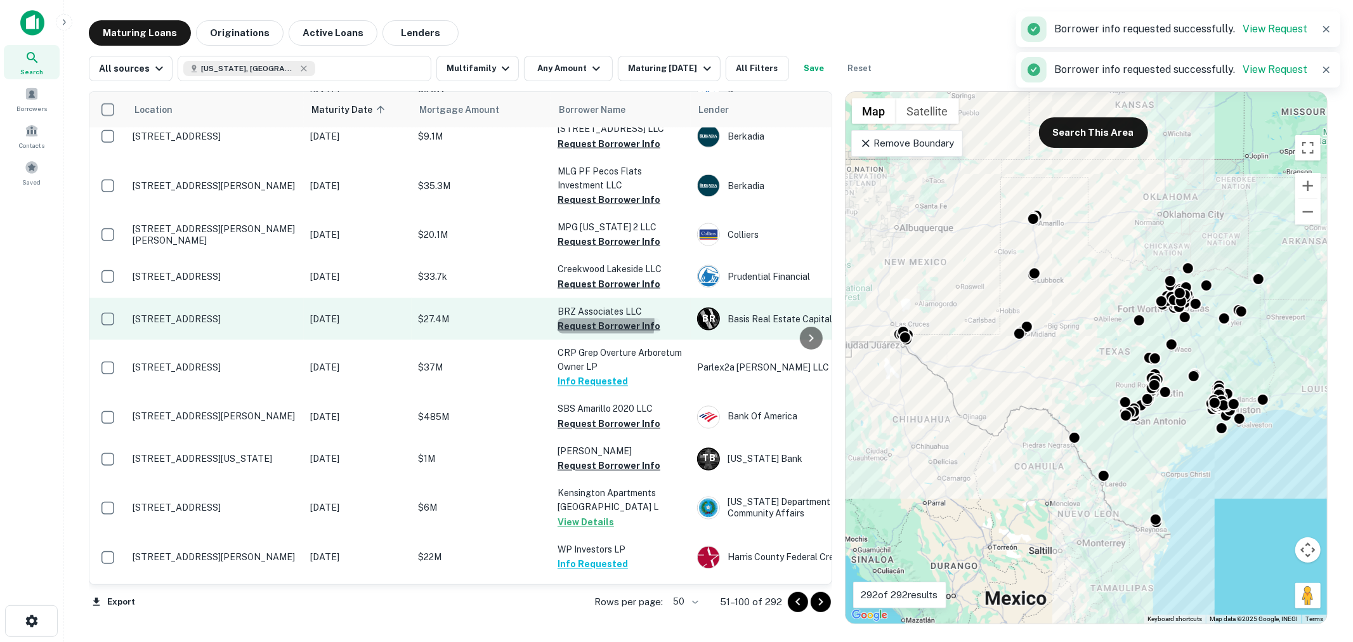
click at [599, 318] on button "Request Borrower Info" at bounding box center [608, 325] width 103 height 15
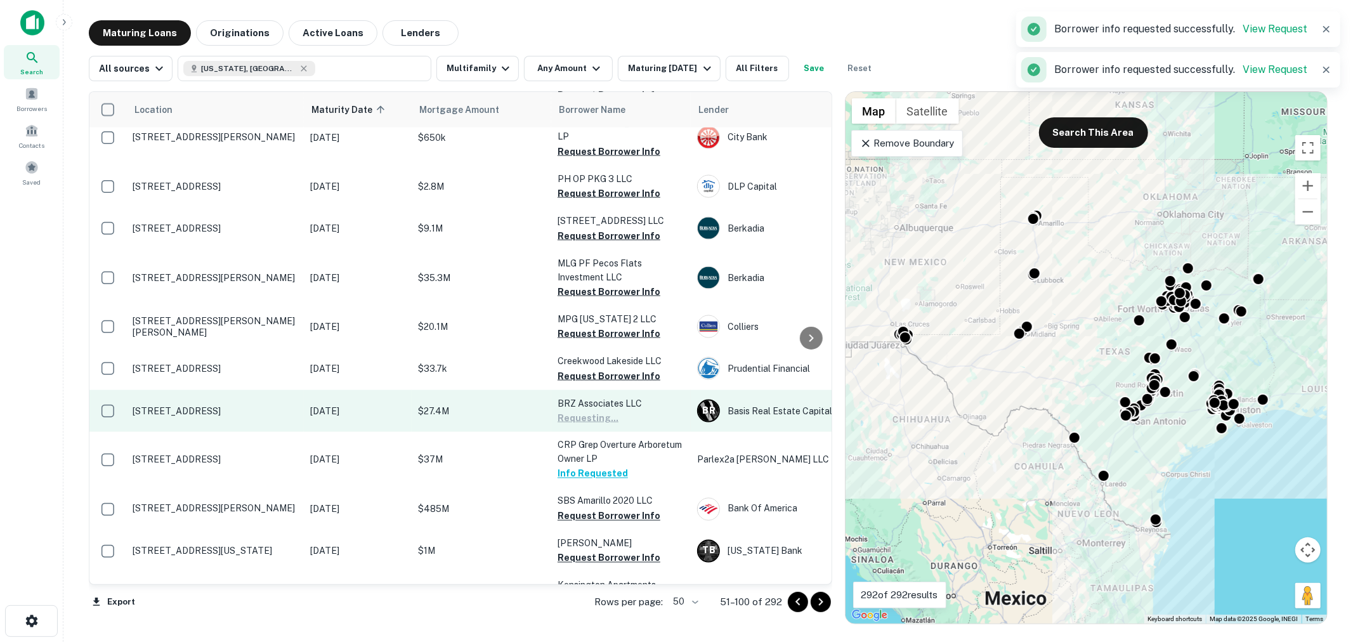
scroll to position [1689, 0]
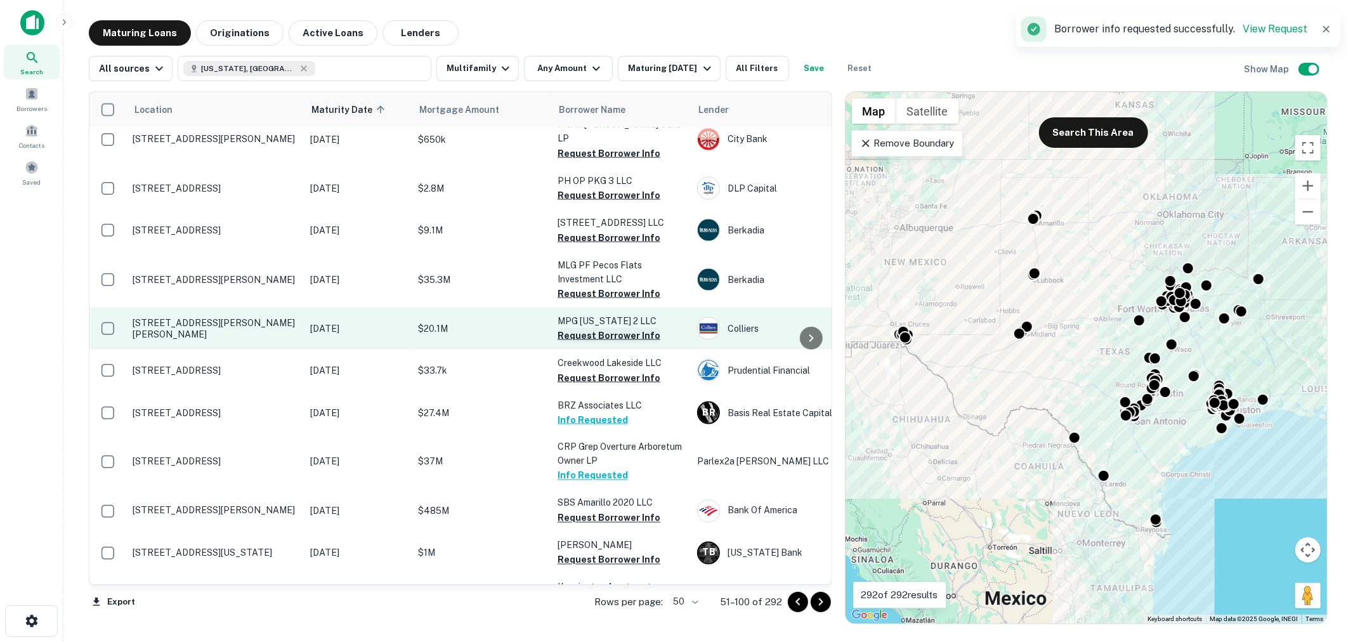
click at [616, 328] on button "Request Borrower Info" at bounding box center [608, 335] width 103 height 15
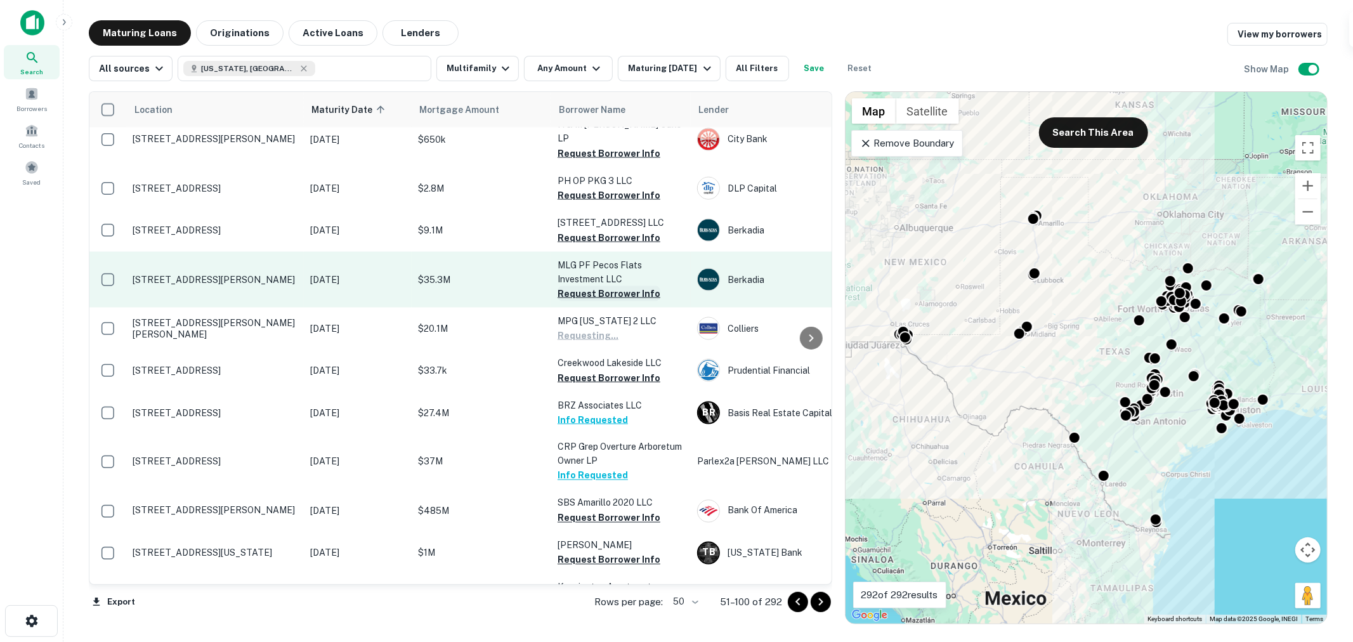
click at [610, 286] on button "Request Borrower Info" at bounding box center [608, 293] width 103 height 15
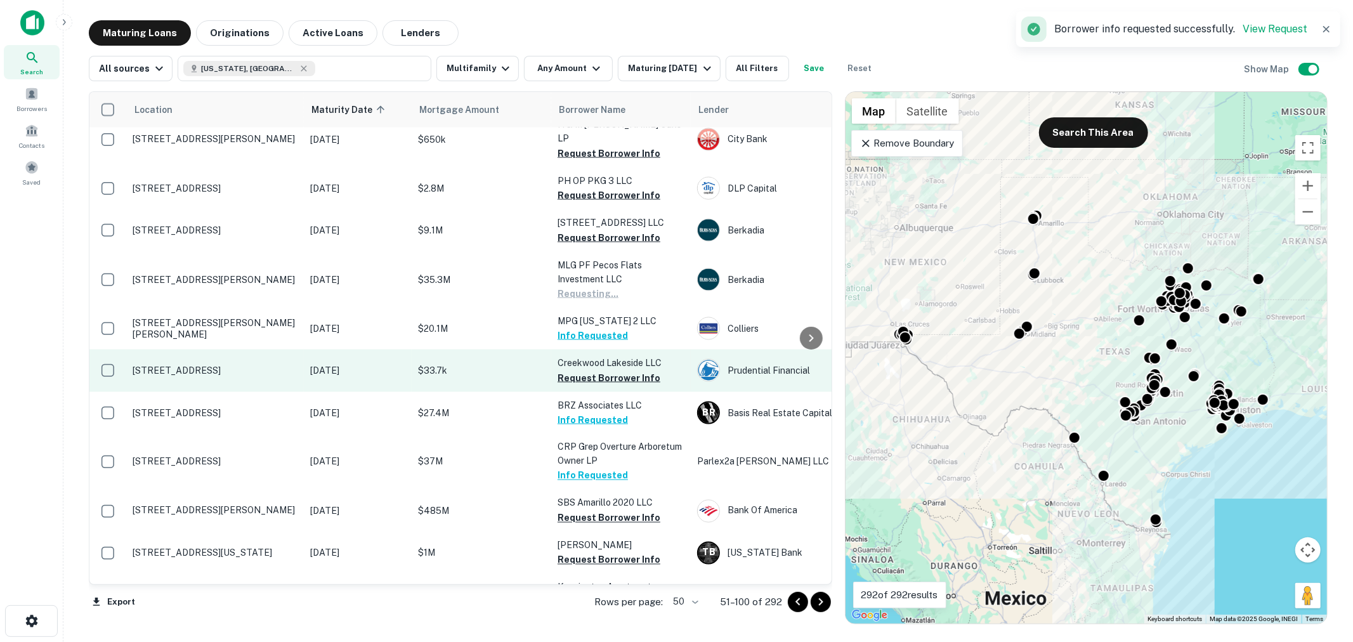
scroll to position [1595, 0]
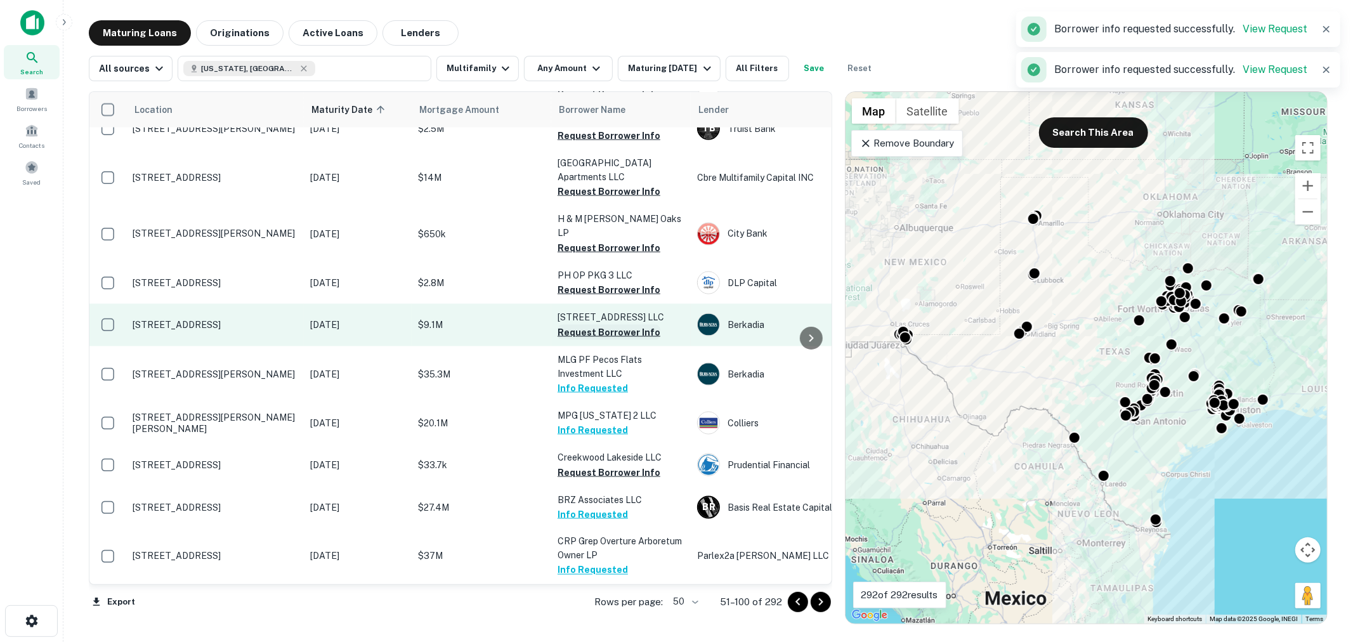
click at [604, 325] on button "Request Borrower Info" at bounding box center [608, 332] width 103 height 15
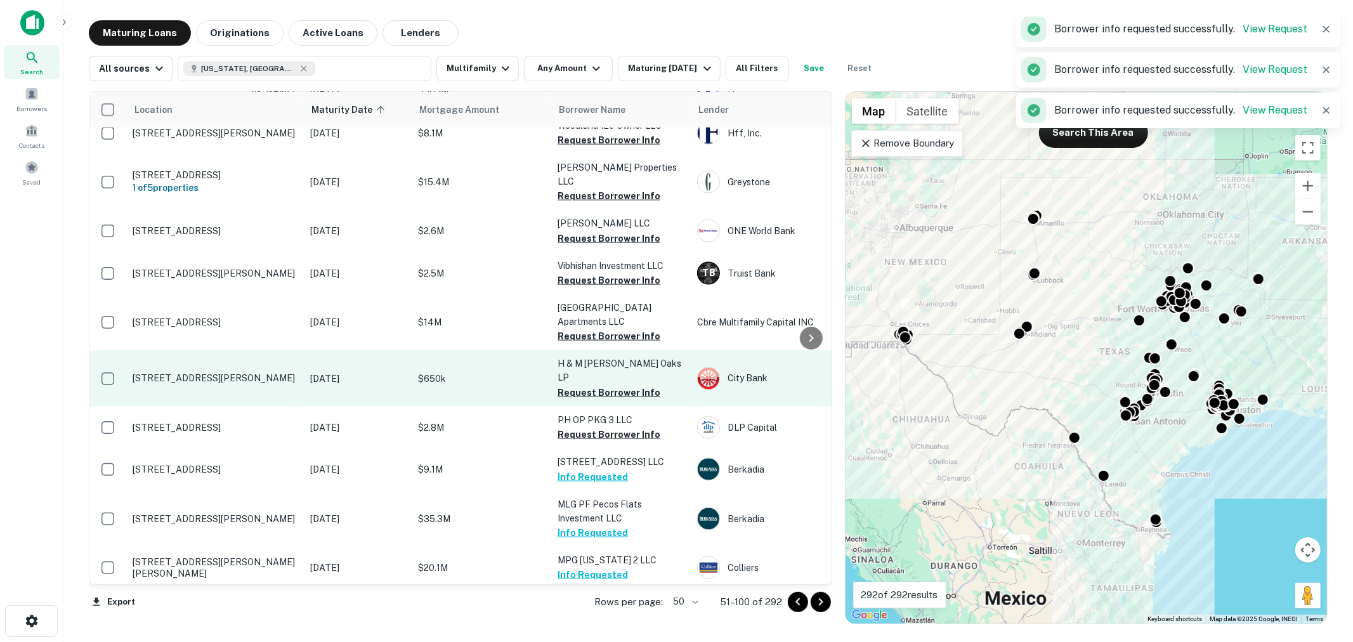
scroll to position [1408, 0]
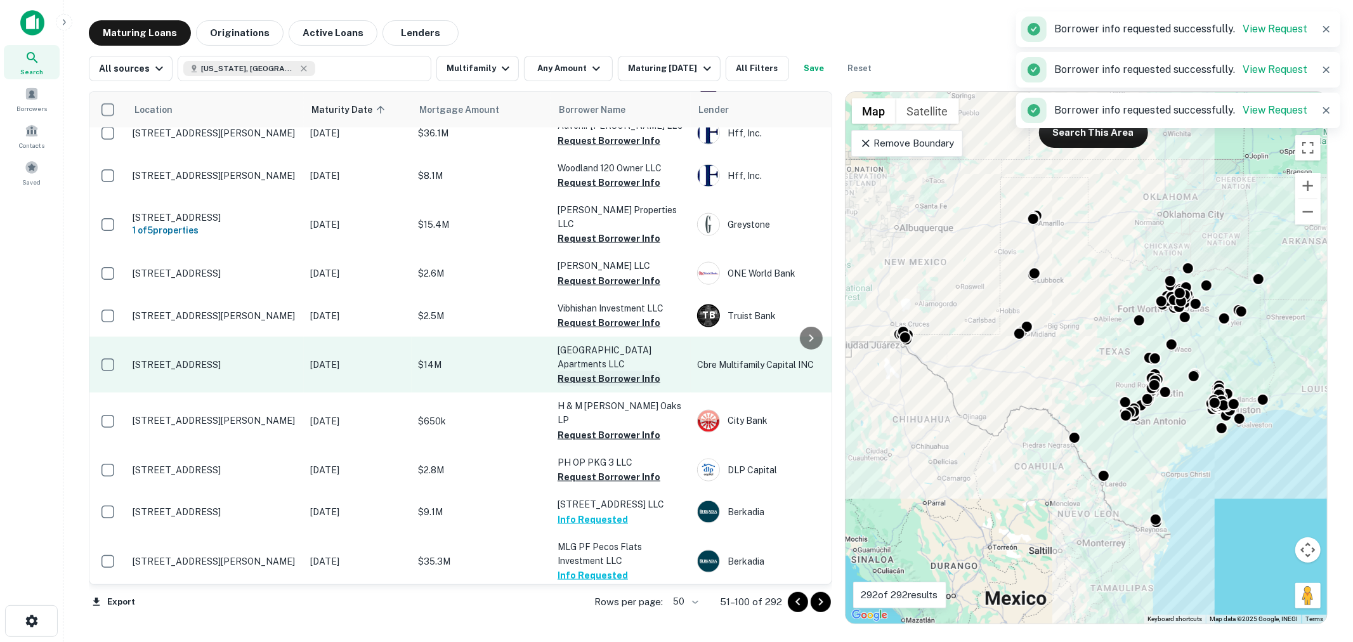
click at [603, 371] on button "Request Borrower Info" at bounding box center [608, 378] width 103 height 15
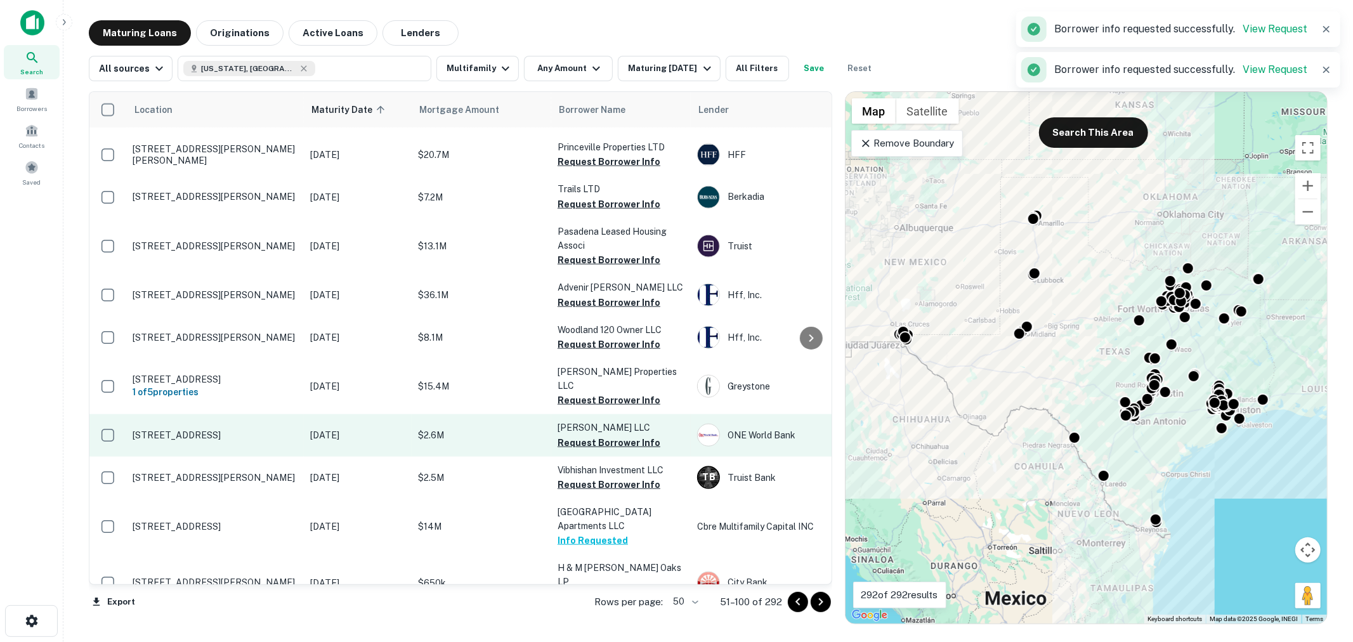
scroll to position [1219, 0]
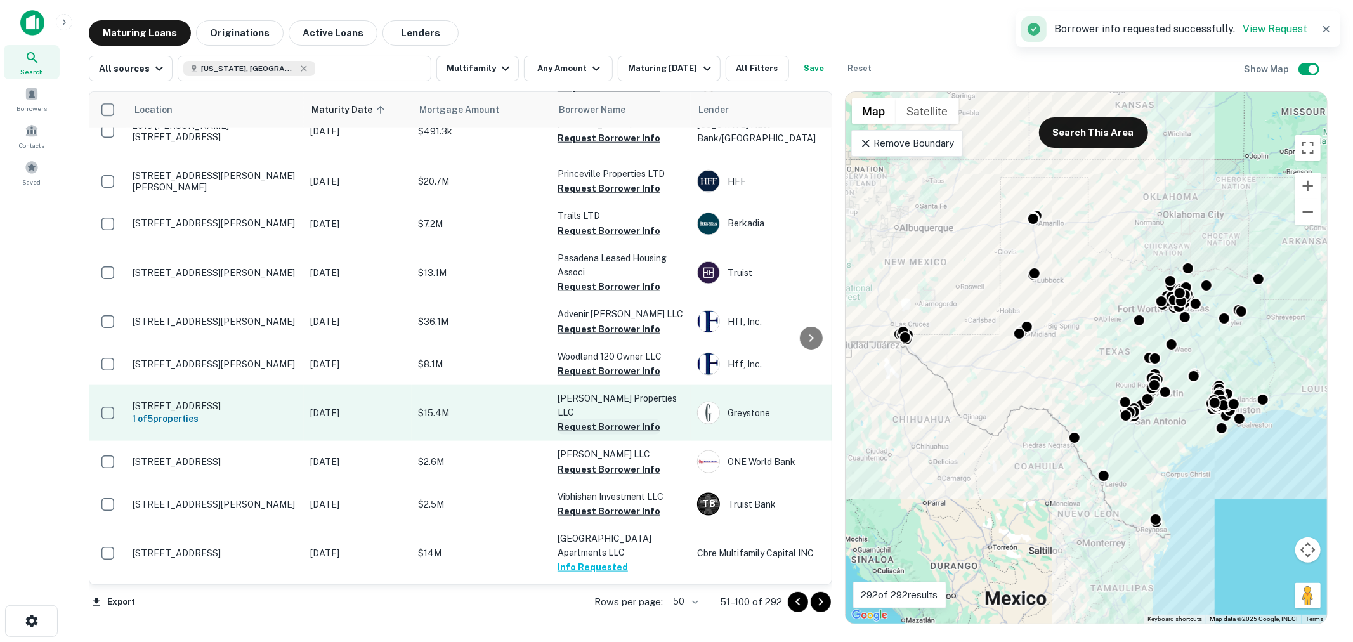
click at [610, 419] on button "Request Borrower Info" at bounding box center [608, 426] width 103 height 15
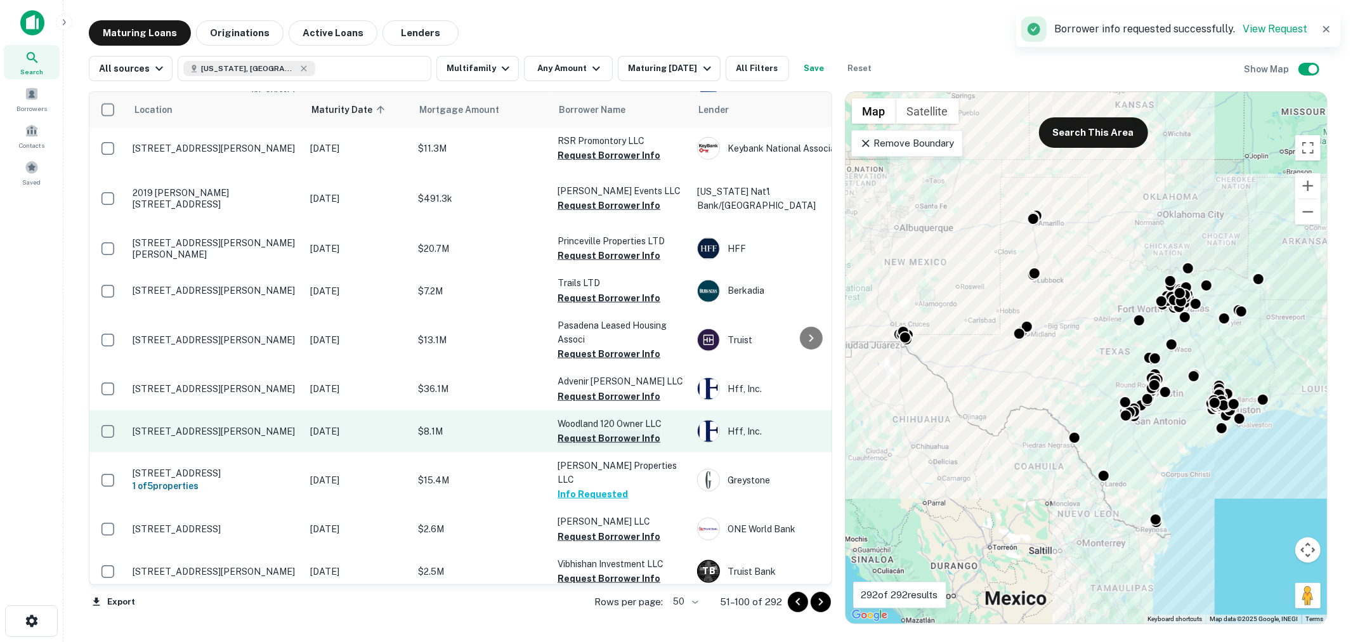
scroll to position [1126, 0]
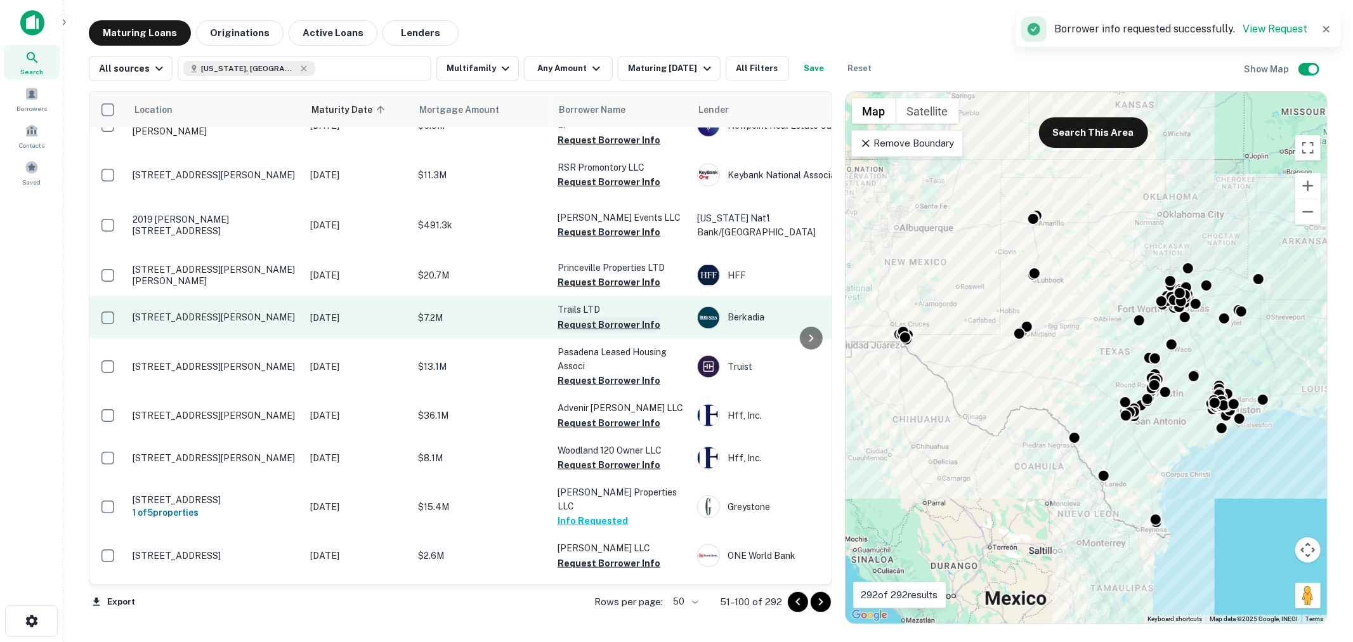
click at [635, 317] on button "Request Borrower Info" at bounding box center [608, 324] width 103 height 15
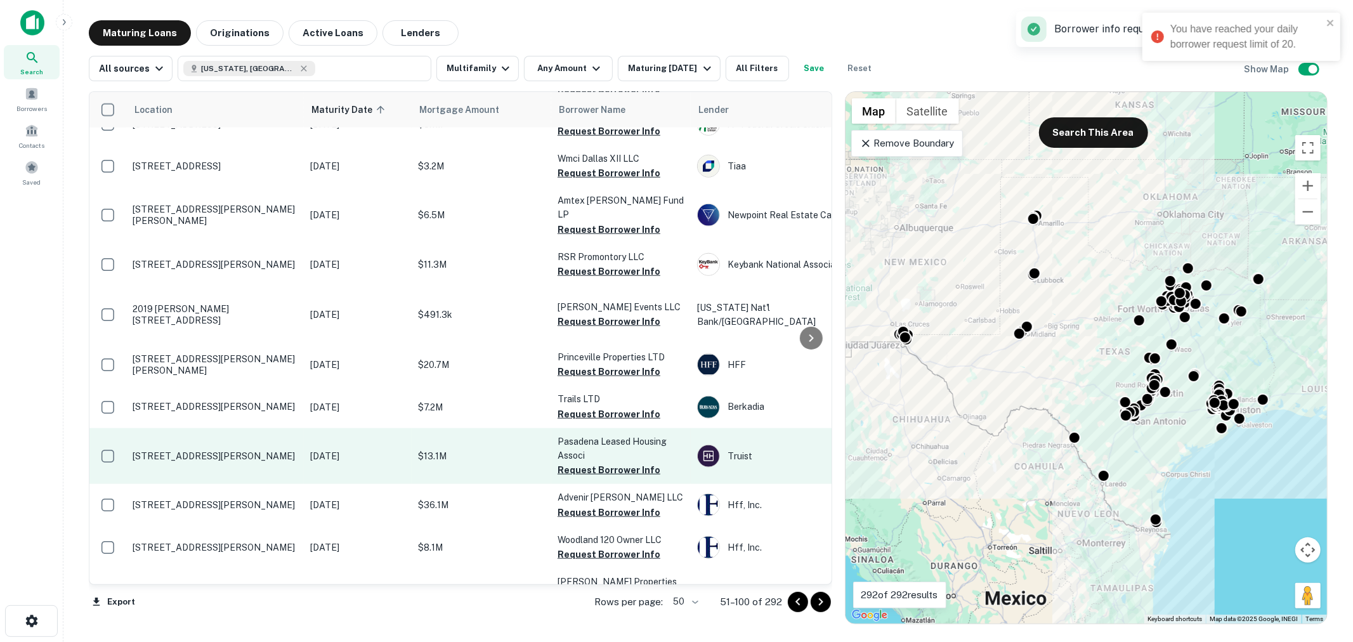
scroll to position [1031, 0]
